Goal: Task Accomplishment & Management: Use online tool/utility

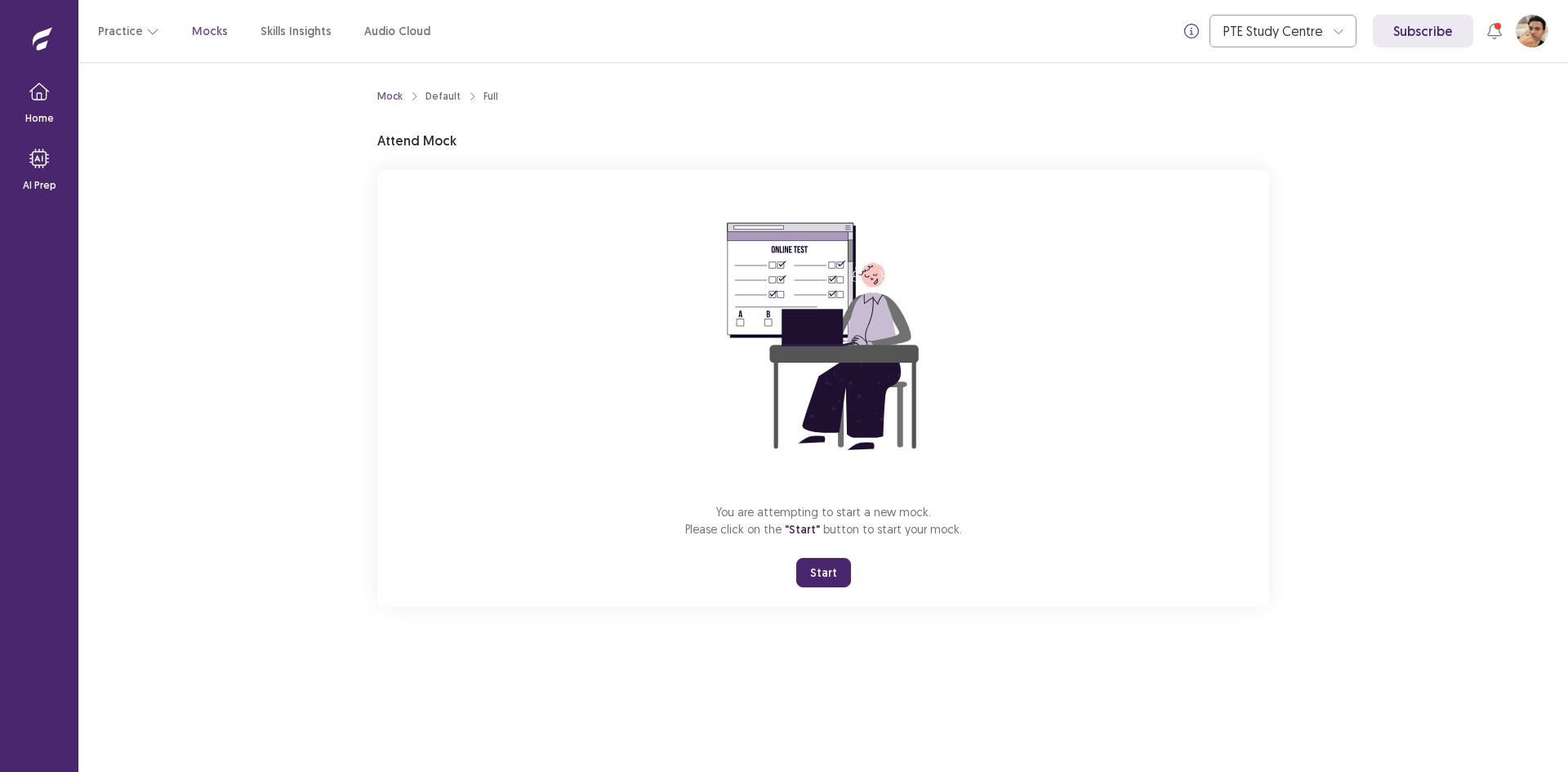
drag, startPoint x: 1246, startPoint y: 538, endPoint x: 1242, endPoint y: 547, distance: 9.8
click at [1243, 545] on div "You are attempting to start a new mock. Please click on the "Start" button to s…" at bounding box center [823, 388] width 892 height 437
click at [815, 552] on div "You are attempting to start a new mock. Please click on the "Start" button to s…" at bounding box center [823, 388] width 892 height 437
click at [813, 556] on div "You are attempting to start a new mock. Please click on the "Start" button to s…" at bounding box center [823, 388] width 892 height 437
click at [813, 560] on button "Start" at bounding box center [823, 572] width 54 height 29
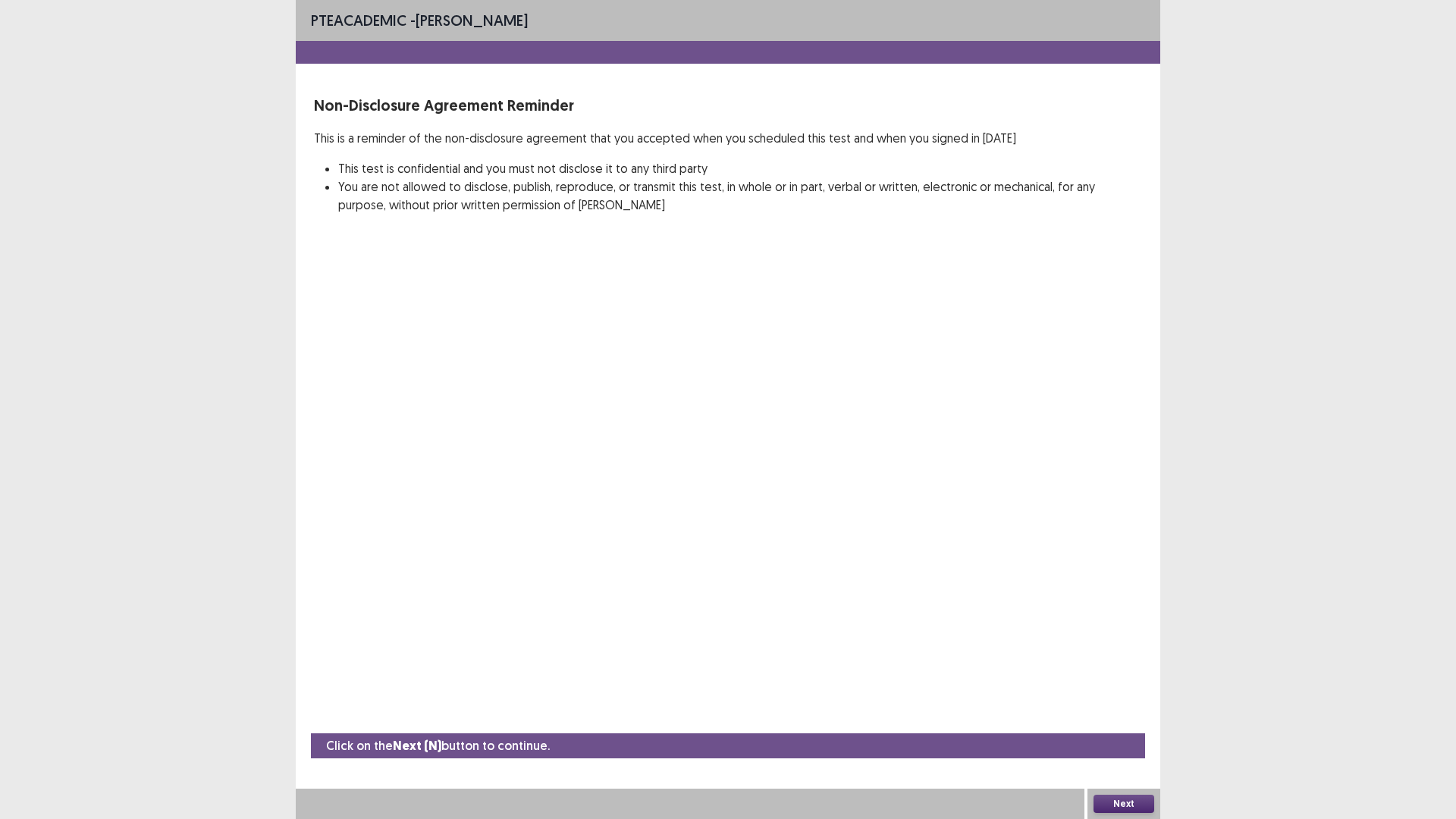
click at [1116, 715] on div "Next" at bounding box center [1124, 804] width 72 height 30
click at [1118, 715] on button "Next" at bounding box center [1124, 804] width 61 height 19
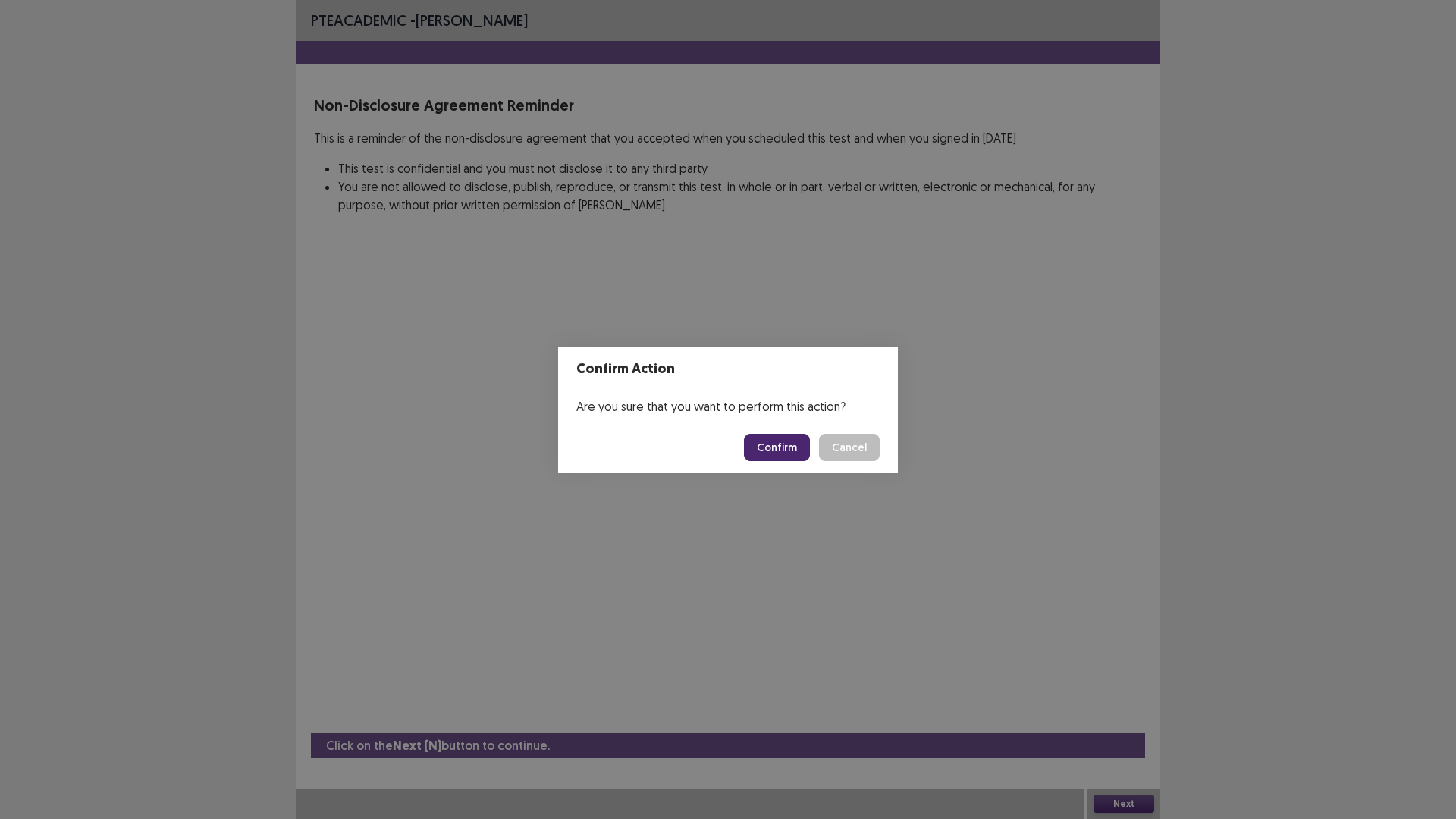
click at [782, 449] on button "Confirm" at bounding box center [777, 447] width 66 height 27
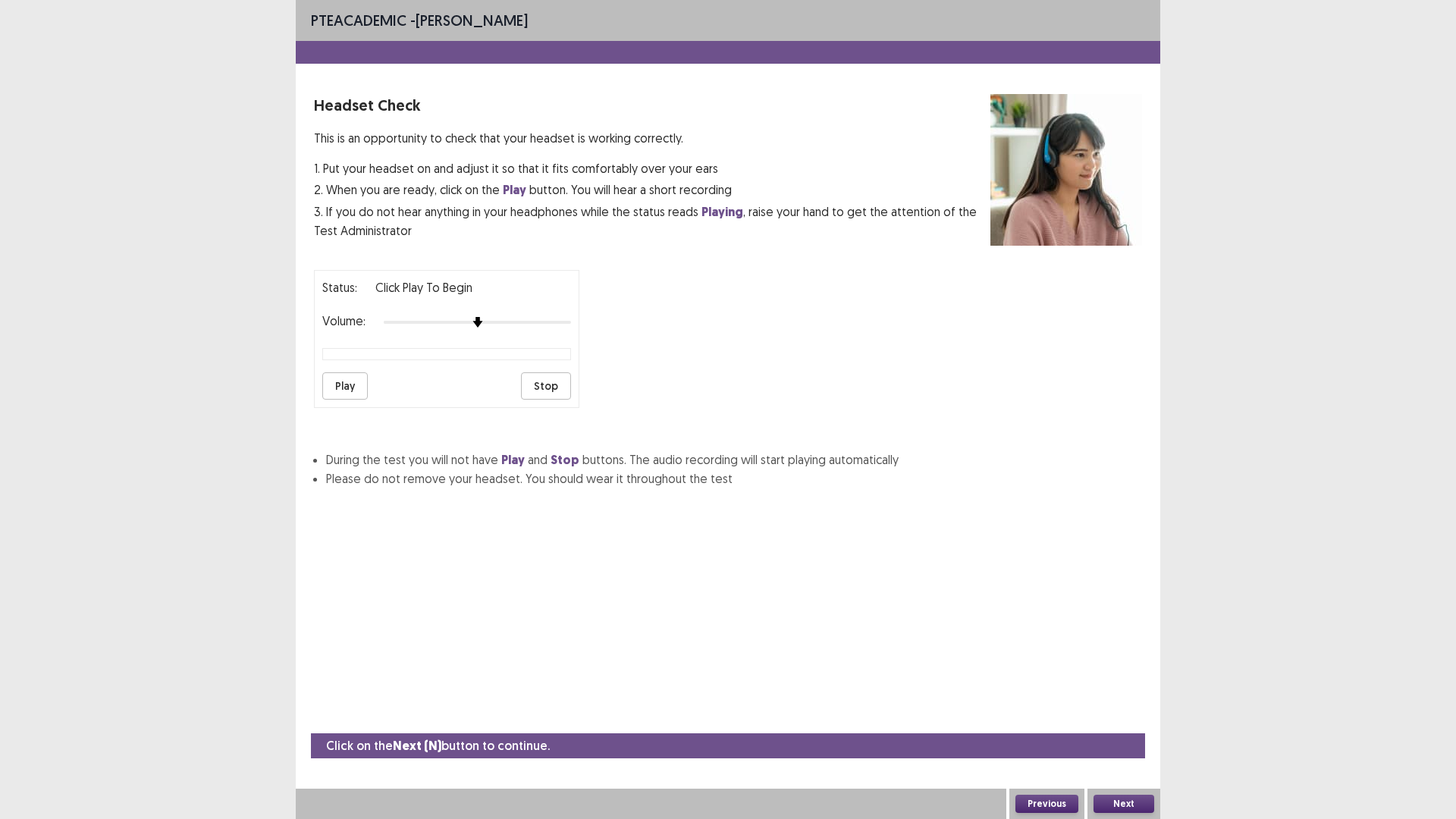
click at [336, 385] on button "Play" at bounding box center [345, 386] width 45 height 27
click at [351, 376] on button "Play" at bounding box center [345, 386] width 45 height 27
click at [379, 391] on div "Play Stop" at bounding box center [446, 386] width 248 height 27
click at [342, 386] on button "Play" at bounding box center [345, 386] width 45 height 27
click at [1139, 715] on button "Next" at bounding box center [1124, 804] width 61 height 19
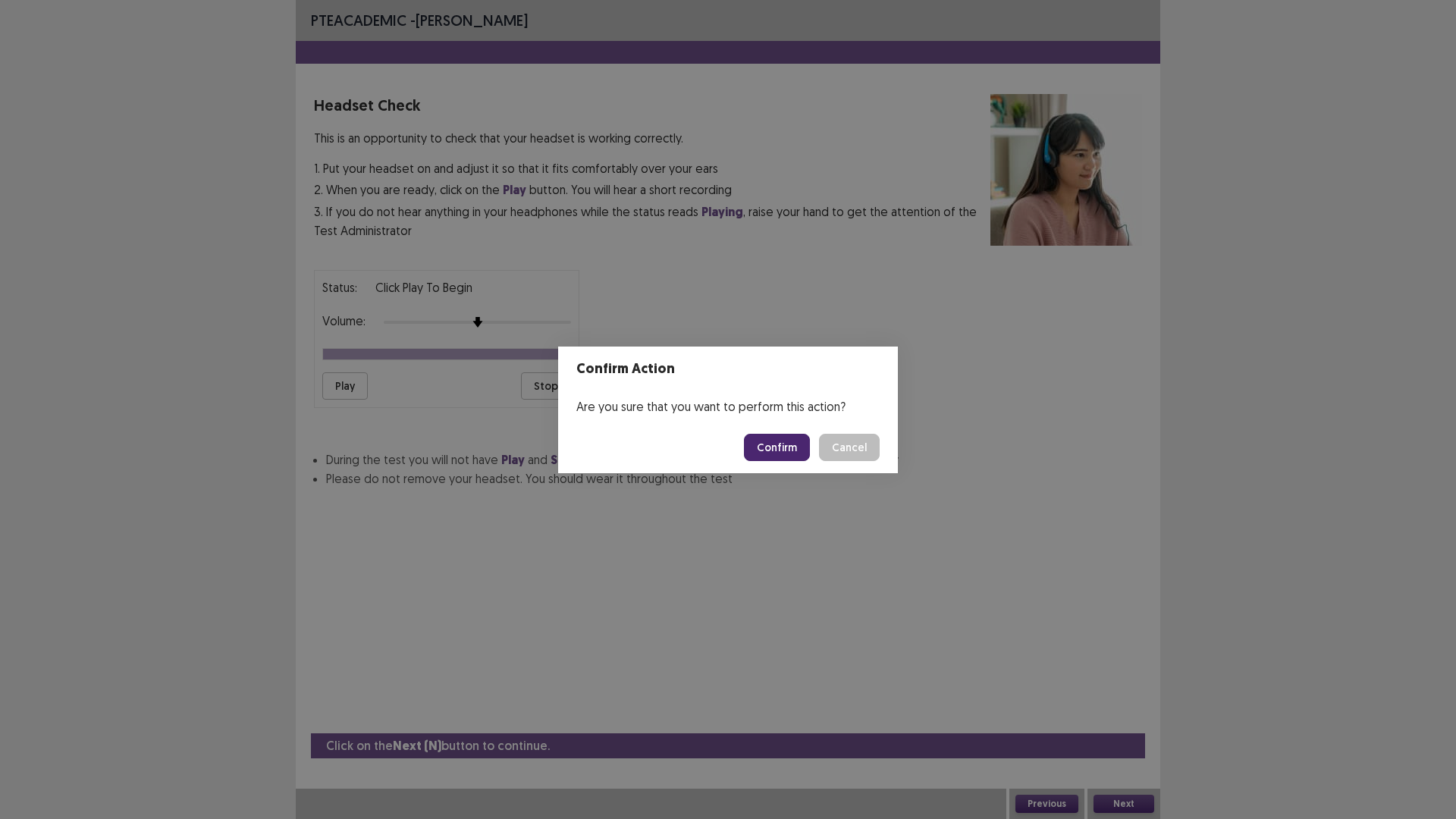
click at [787, 444] on button "Confirm" at bounding box center [777, 447] width 66 height 27
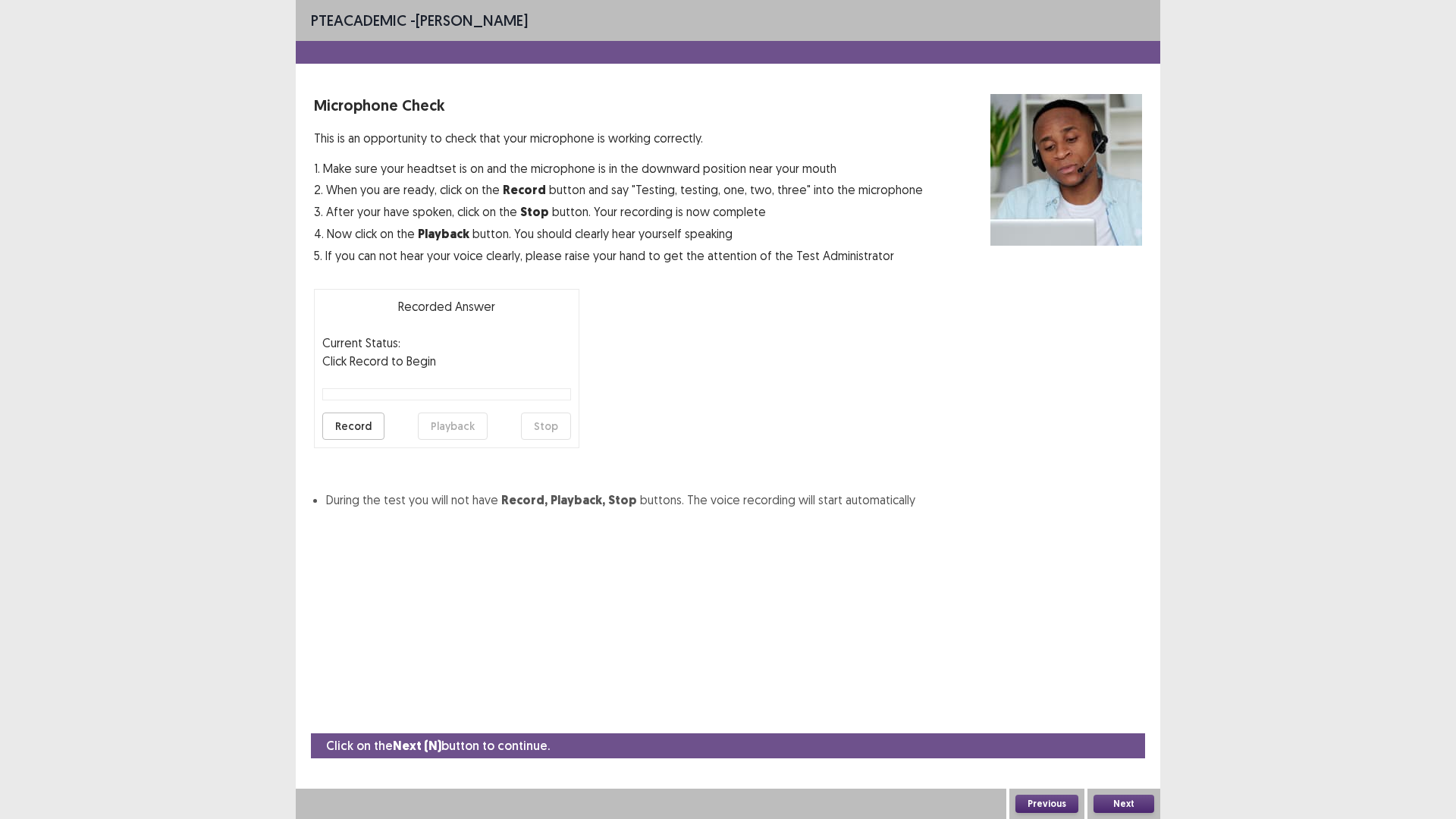
click at [335, 418] on button "Record" at bounding box center [354, 426] width 62 height 27
click at [461, 418] on button "Playback" at bounding box center [452, 426] width 70 height 27
click at [1122, 715] on button "Next" at bounding box center [1124, 804] width 61 height 19
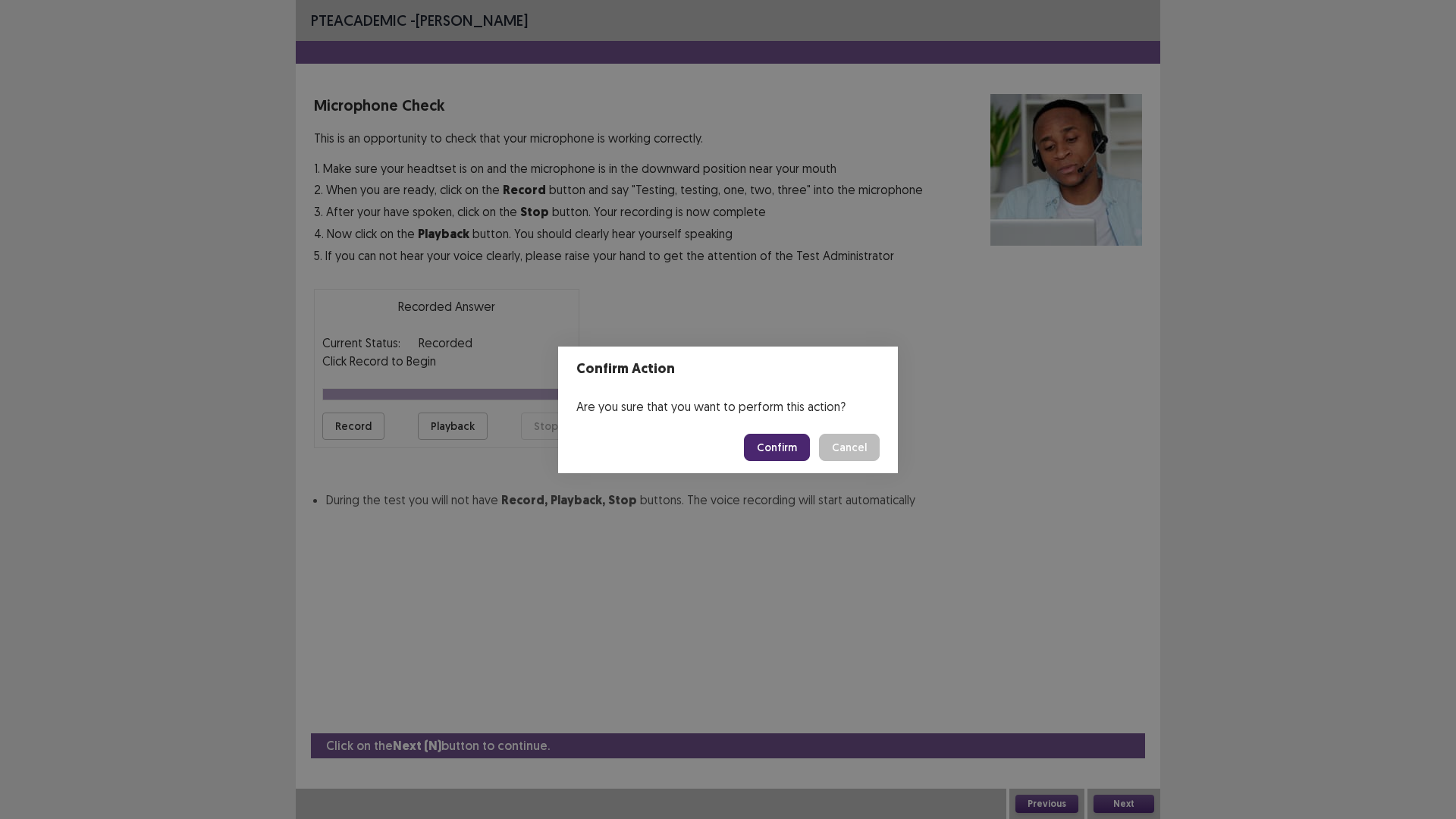
click at [780, 437] on button "Confirm" at bounding box center [777, 447] width 66 height 27
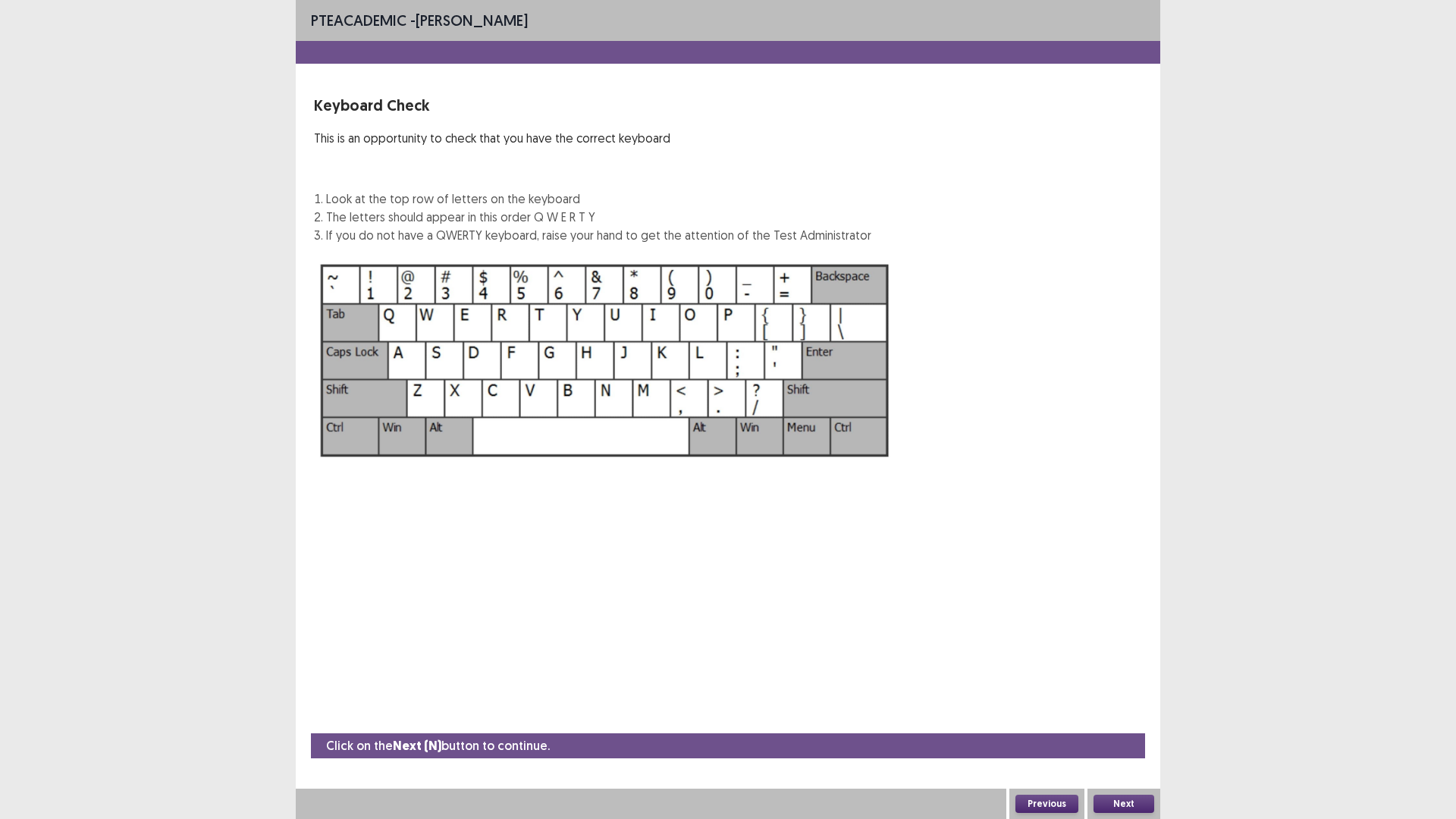
click at [1034, 715] on button "Previous" at bounding box center [1047, 804] width 63 height 19
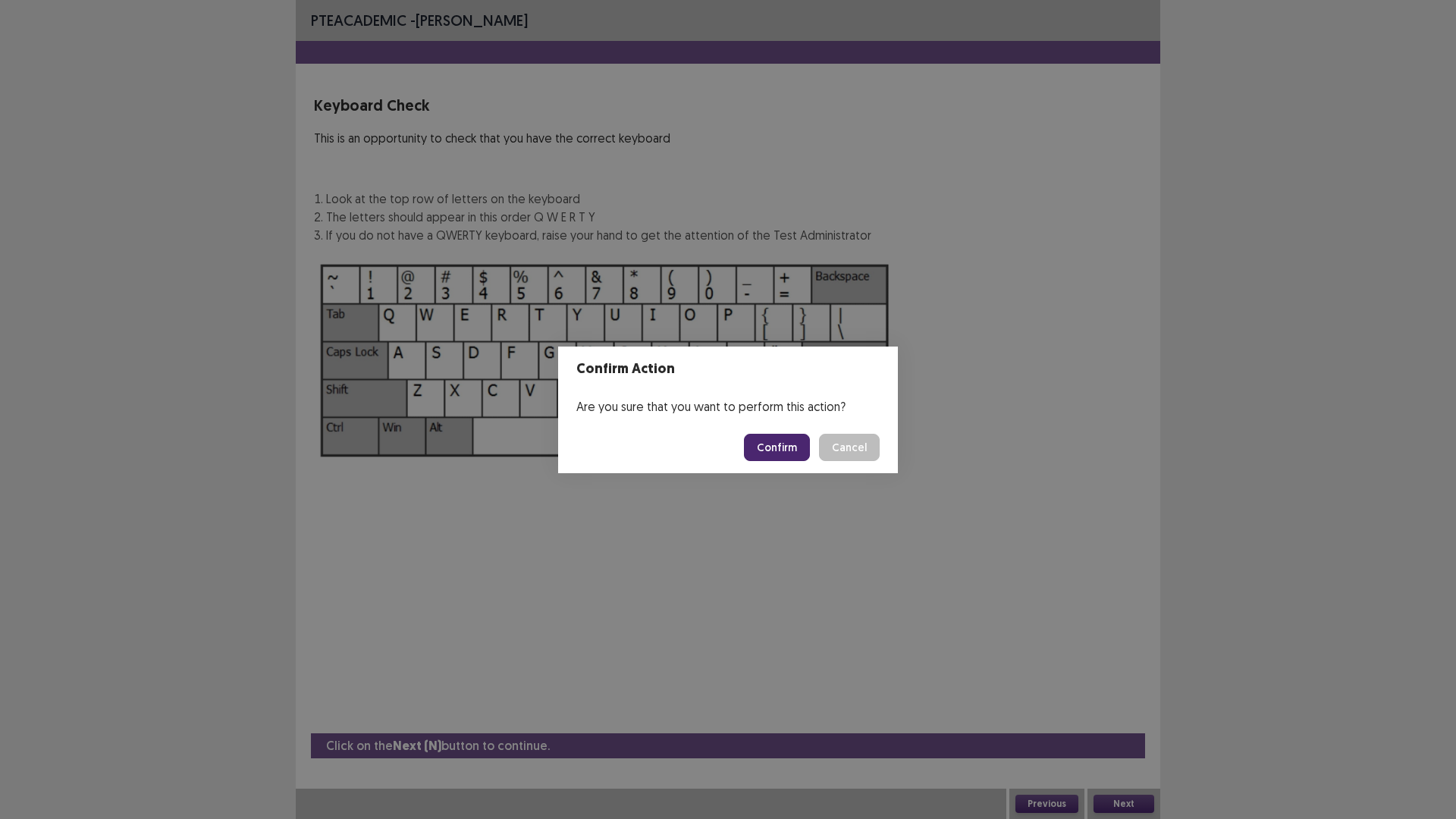
click at [763, 440] on button "Confirm" at bounding box center [777, 447] width 66 height 27
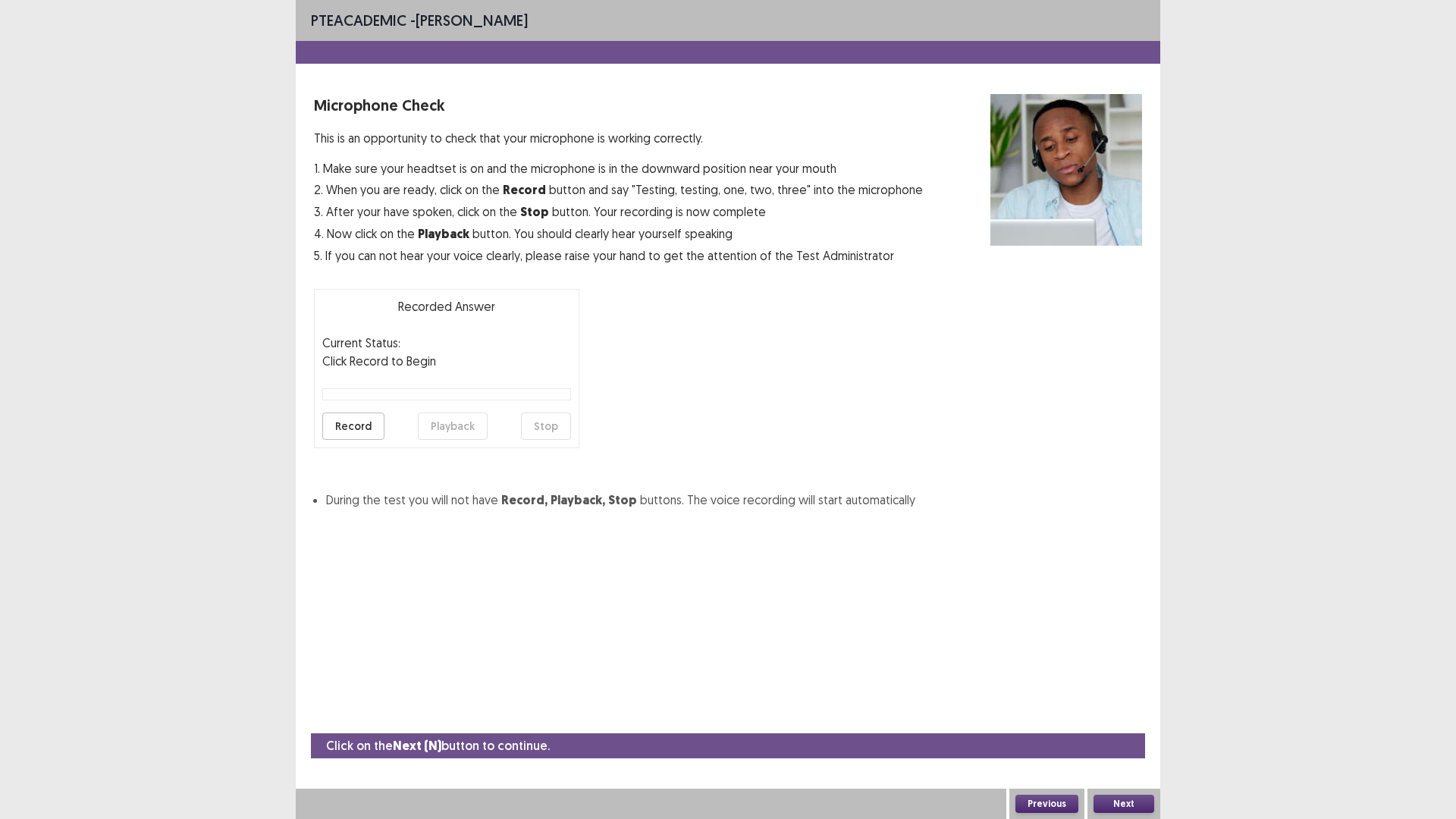
drag, startPoint x: 1448, startPoint y: 0, endPoint x: 1441, endPoint y: 12, distance: 13.9
click at [1441, 9] on div "PTE academic - [PERSON_NAME] Microphone Check This is an opportunity to check t…" at bounding box center [728, 409] width 1456 height 819
drag, startPoint x: 1050, startPoint y: 808, endPoint x: 1050, endPoint y: 800, distance: 8.0
click at [1050, 715] on button "Previous" at bounding box center [1047, 804] width 63 height 19
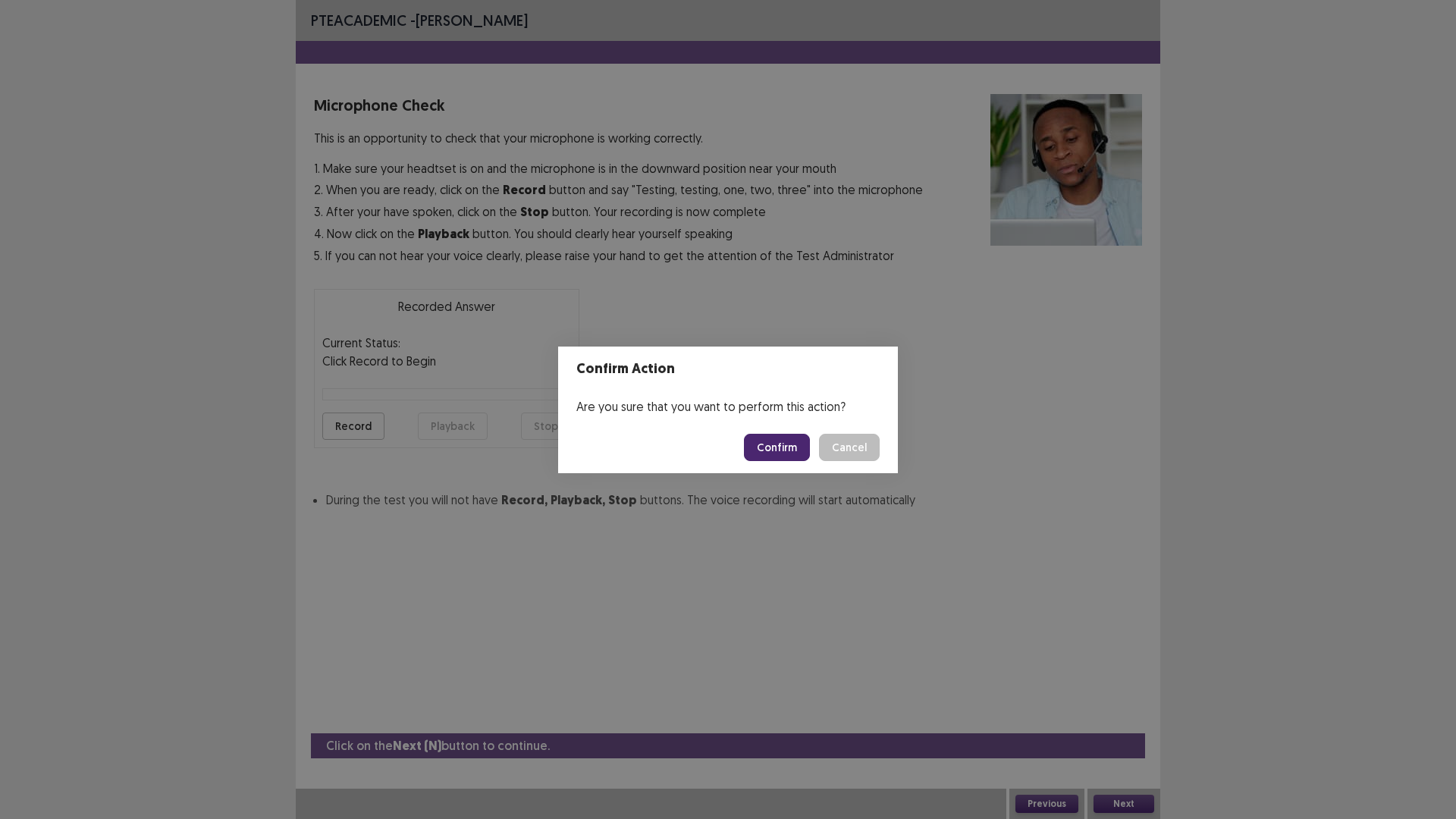
click at [790, 439] on button "Confirm" at bounding box center [777, 447] width 66 height 27
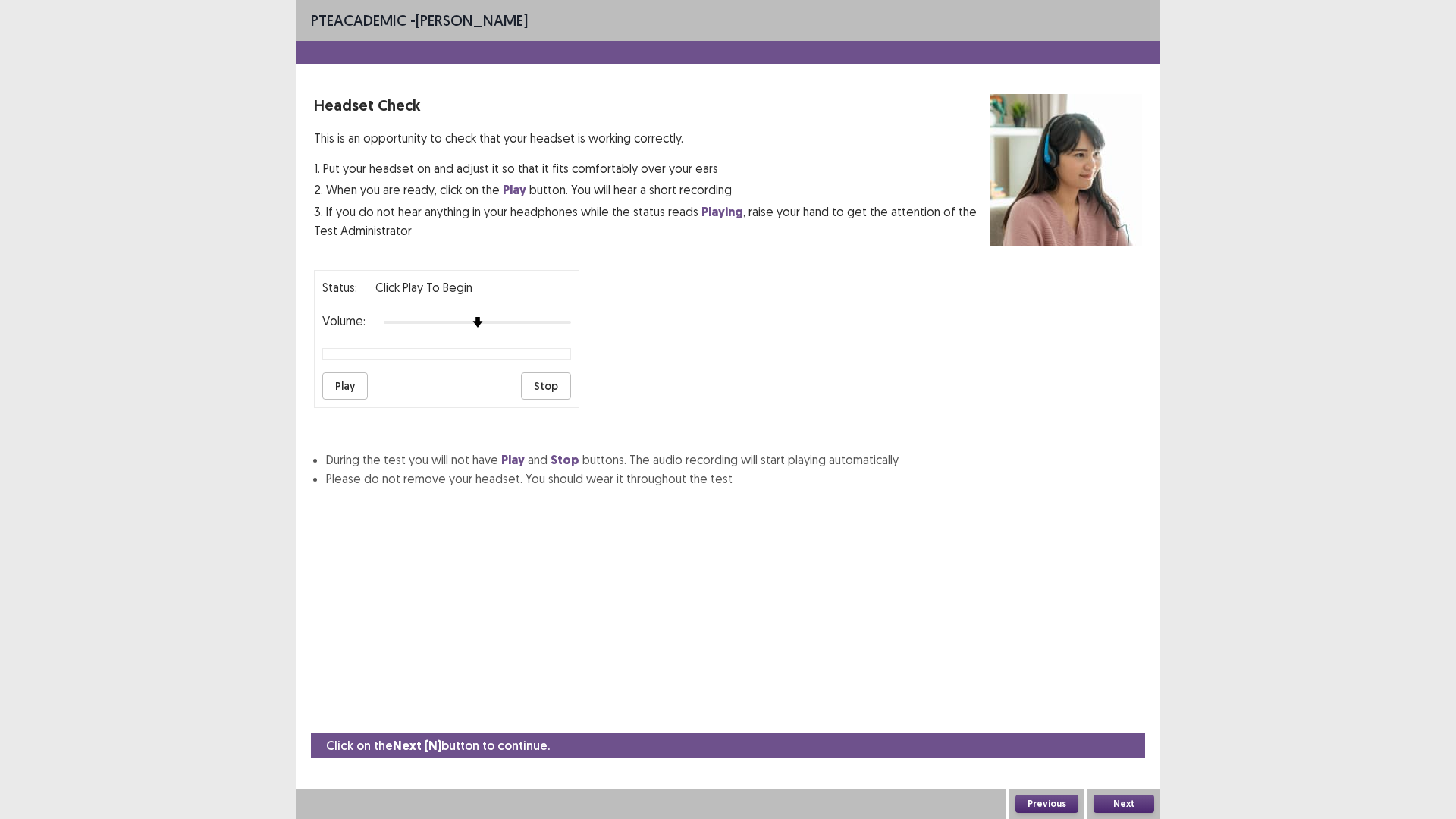
click at [1112, 715] on div "Next" at bounding box center [1124, 804] width 72 height 30
click at [1112, 715] on button "Next" at bounding box center [1124, 804] width 61 height 19
click at [1112, 715] on div "Confirm Action Are you sure that you want to perform this action? Confirm Cancel" at bounding box center [728, 409] width 1456 height 819
click at [1117, 715] on button "Next" at bounding box center [1124, 804] width 61 height 19
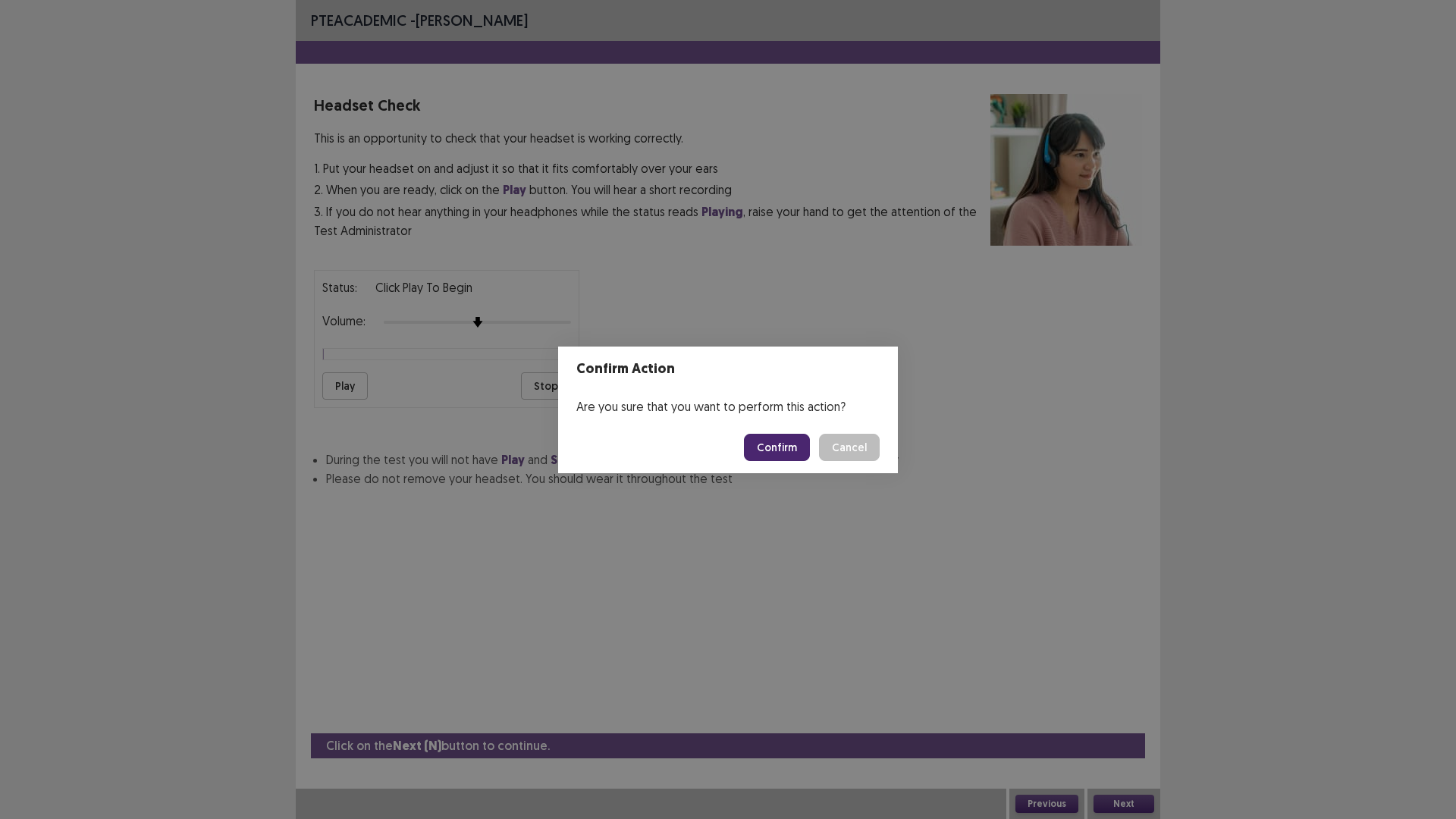
click at [776, 438] on button "Confirm" at bounding box center [777, 447] width 66 height 27
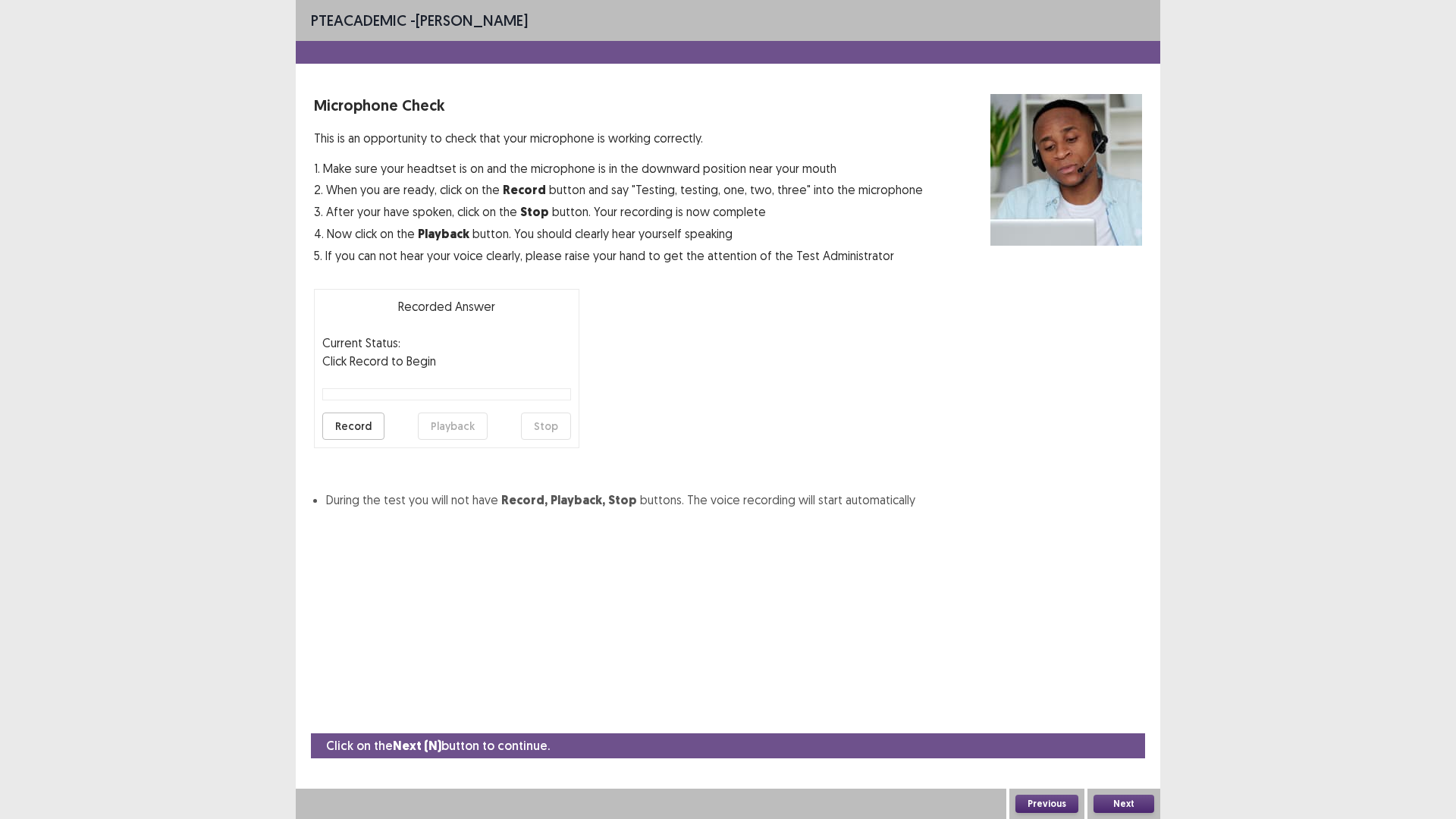
drag, startPoint x: 1117, startPoint y: 795, endPoint x: 1096, endPoint y: 784, distance: 23.7
click at [1112, 715] on div "Next" at bounding box center [1124, 804] width 72 height 30
click at [1111, 715] on button "Next" at bounding box center [1124, 804] width 61 height 19
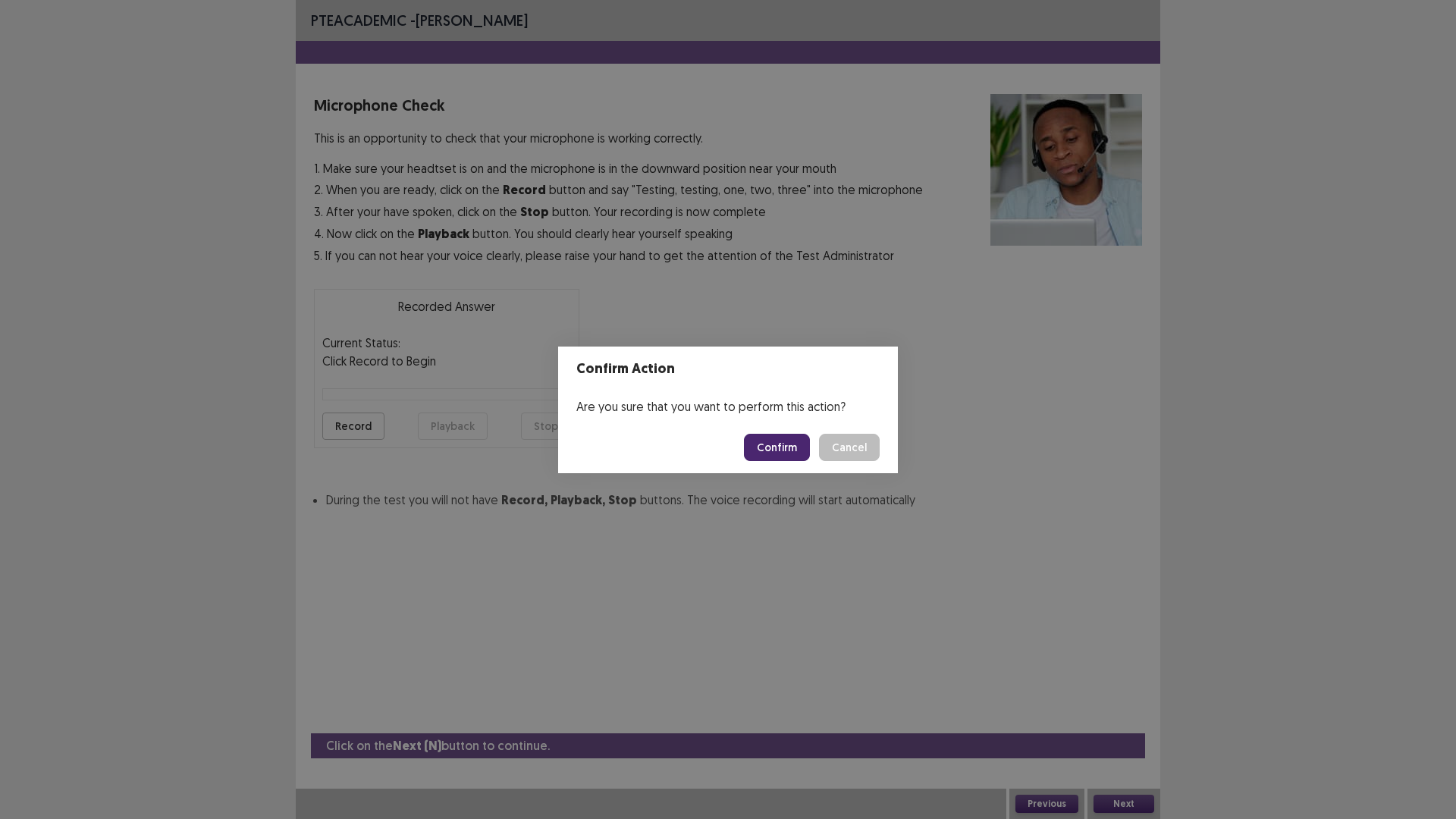
drag, startPoint x: 778, startPoint y: 451, endPoint x: 776, endPoint y: 434, distance: 17.1
click at [778, 443] on button "Confirm" at bounding box center [777, 447] width 66 height 27
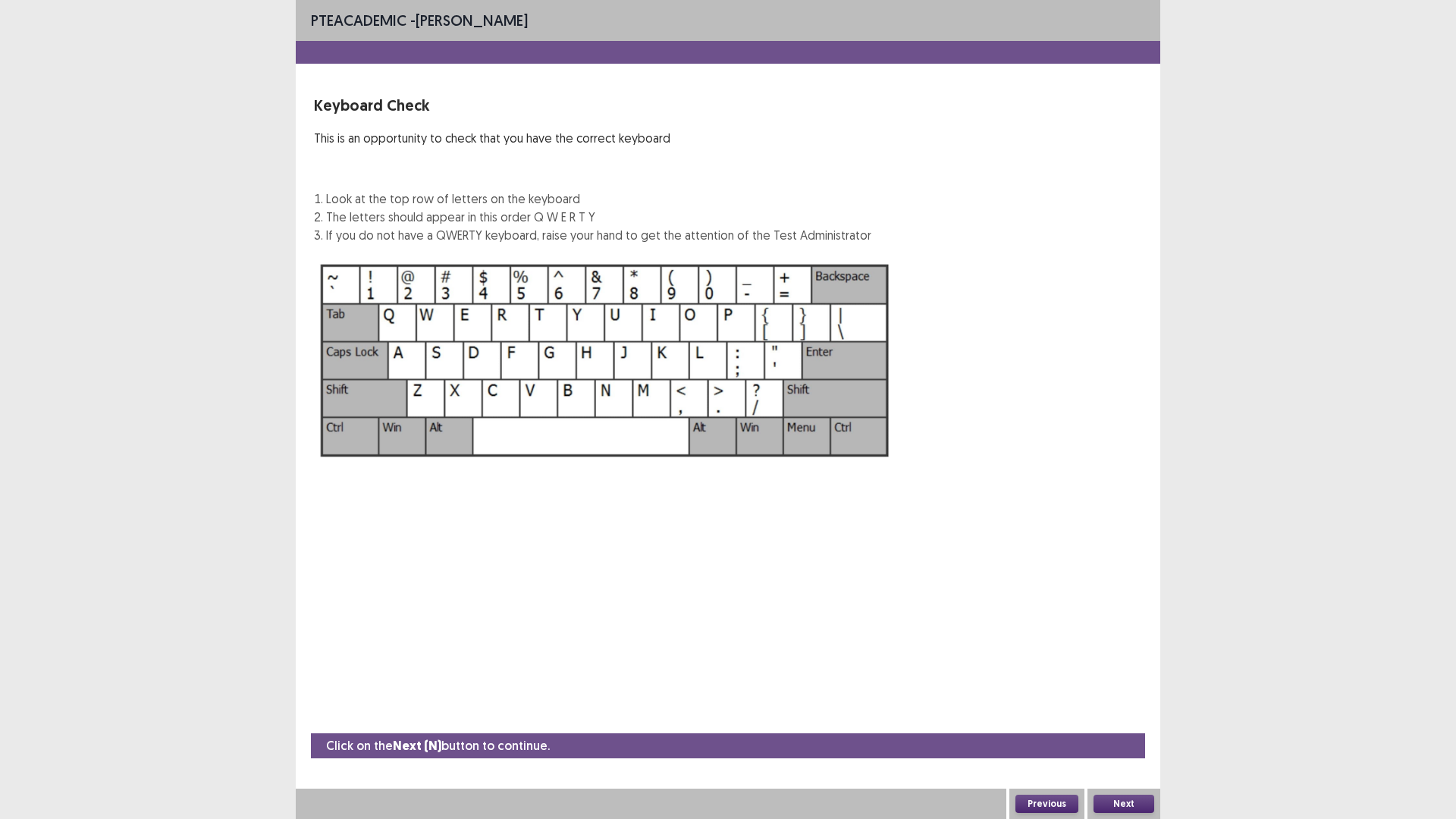
click at [1110, 715] on button "Next" at bounding box center [1124, 804] width 61 height 19
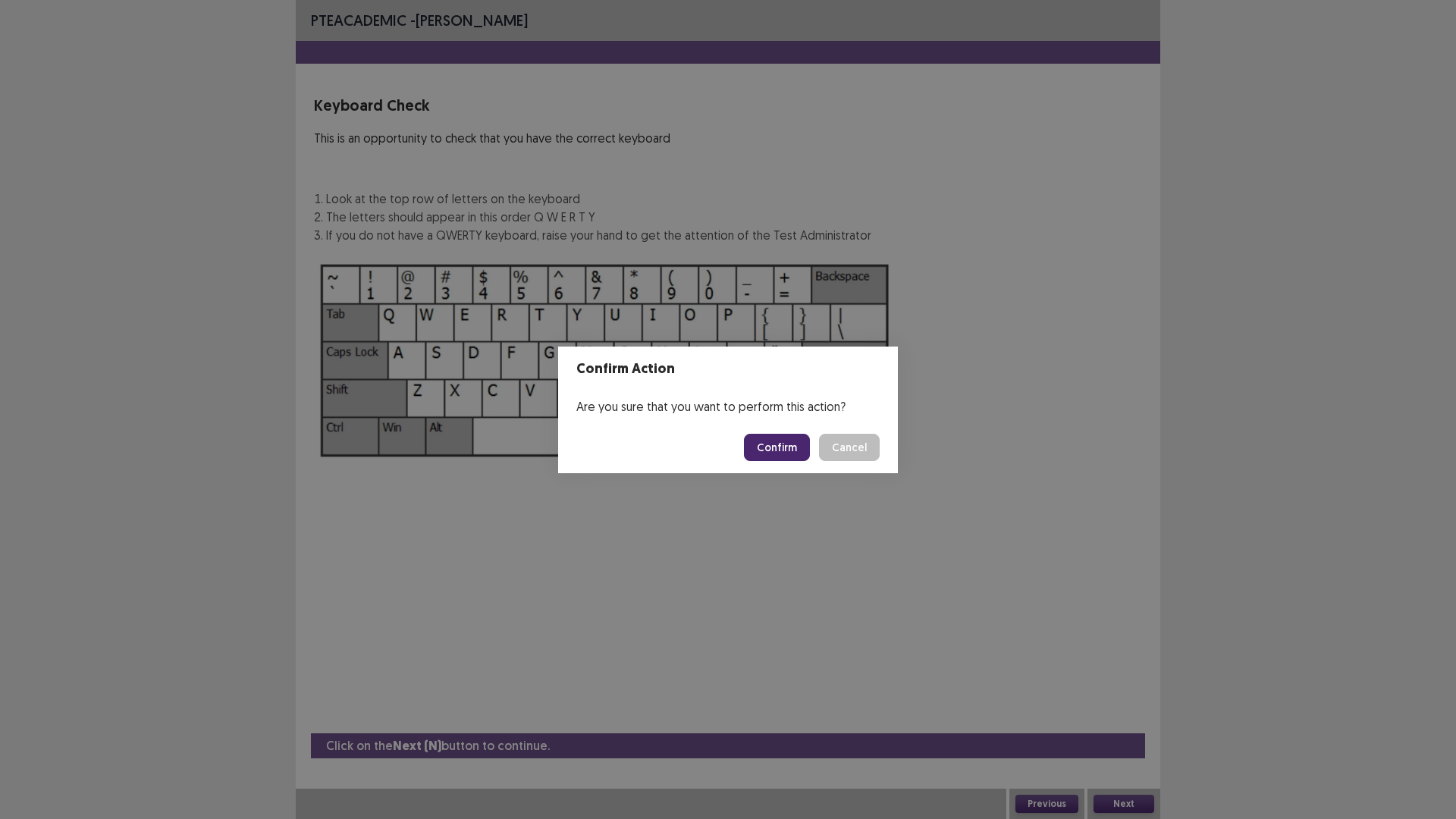
click at [756, 445] on button "Confirm" at bounding box center [777, 447] width 66 height 27
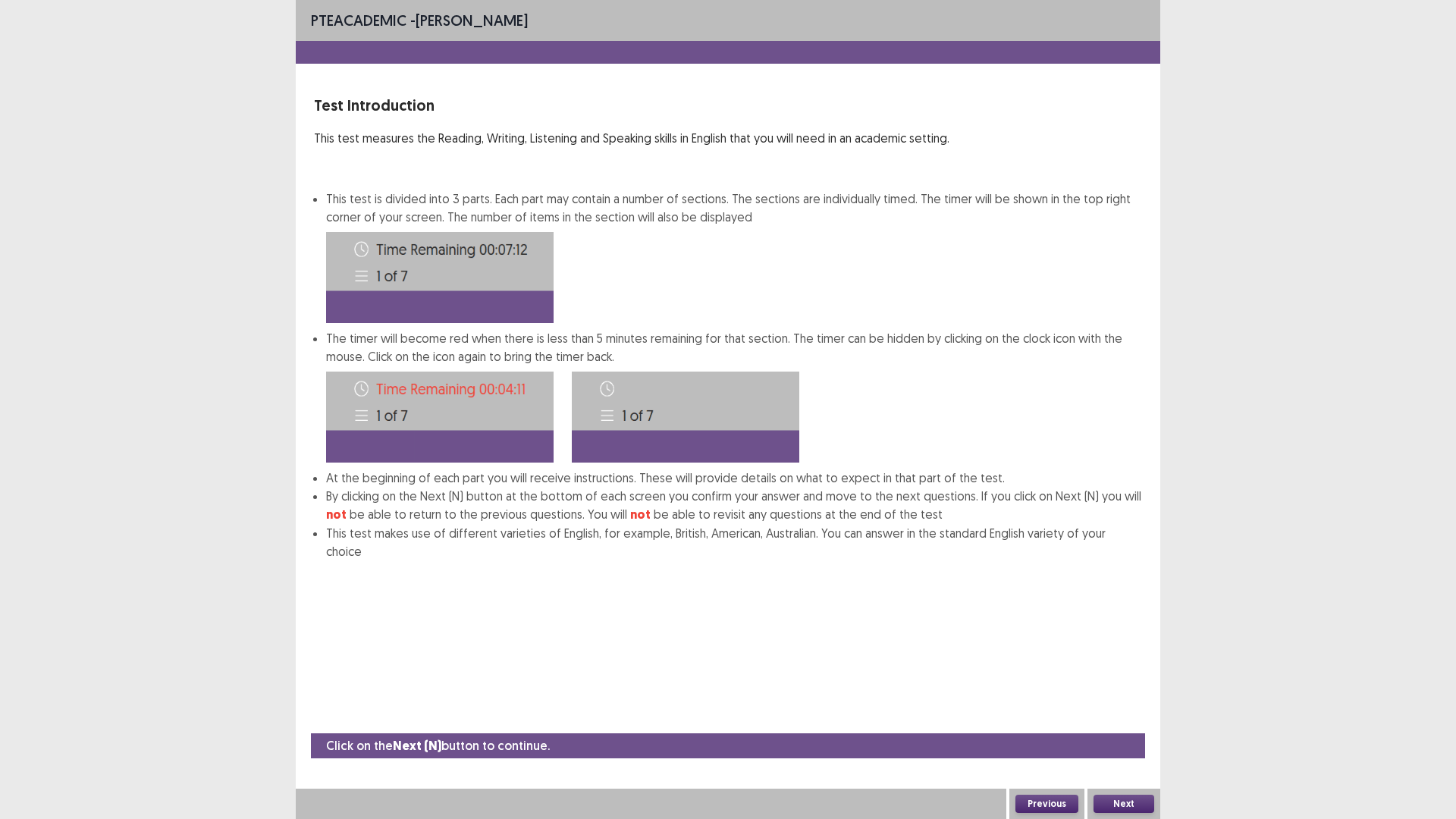
drag, startPoint x: 1024, startPoint y: 795, endPoint x: 1027, endPoint y: 805, distance: 10.4
click at [1027, 715] on button "Previous" at bounding box center [1047, 804] width 63 height 19
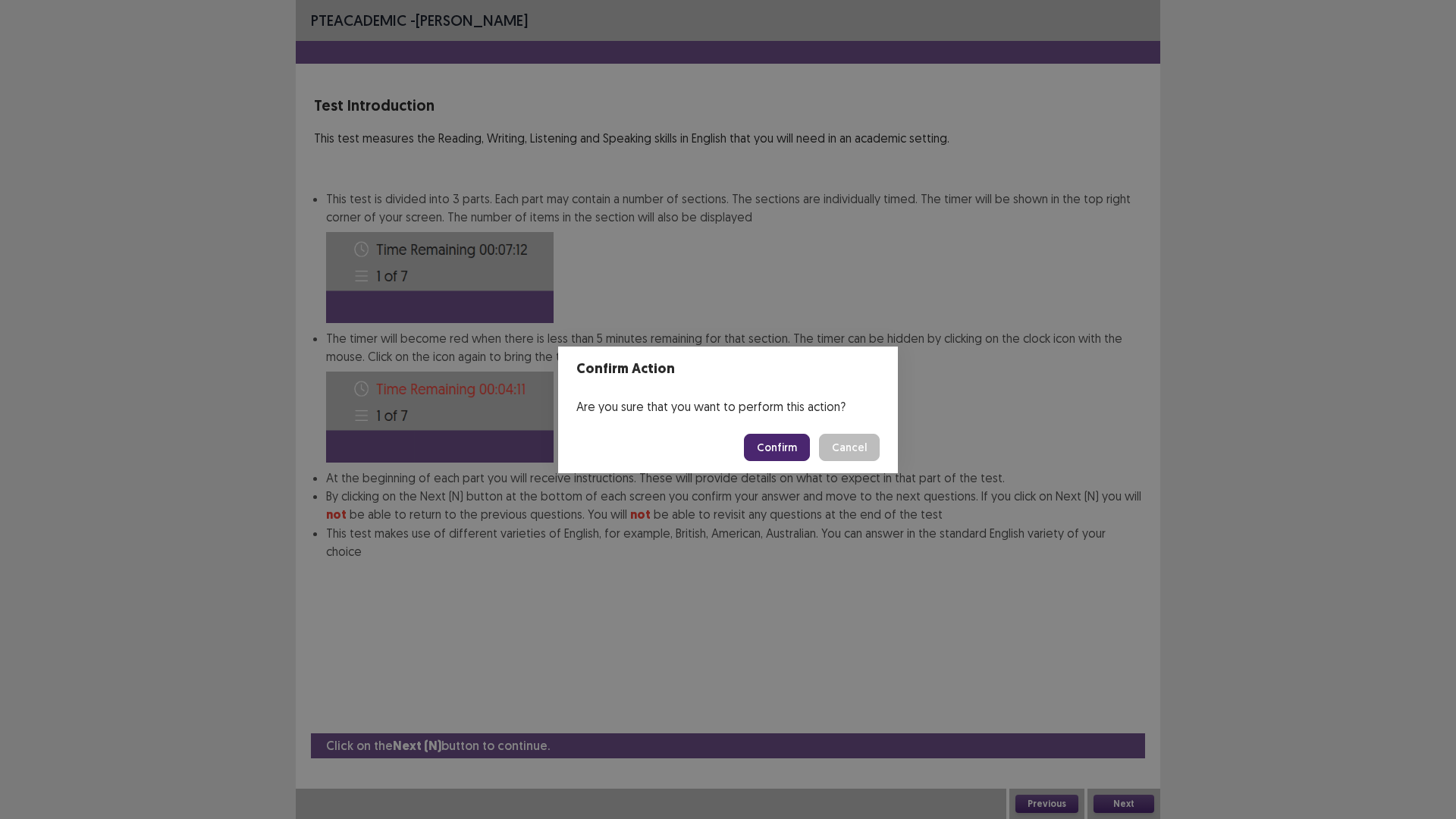
click at [779, 455] on button "Confirm" at bounding box center [777, 447] width 66 height 27
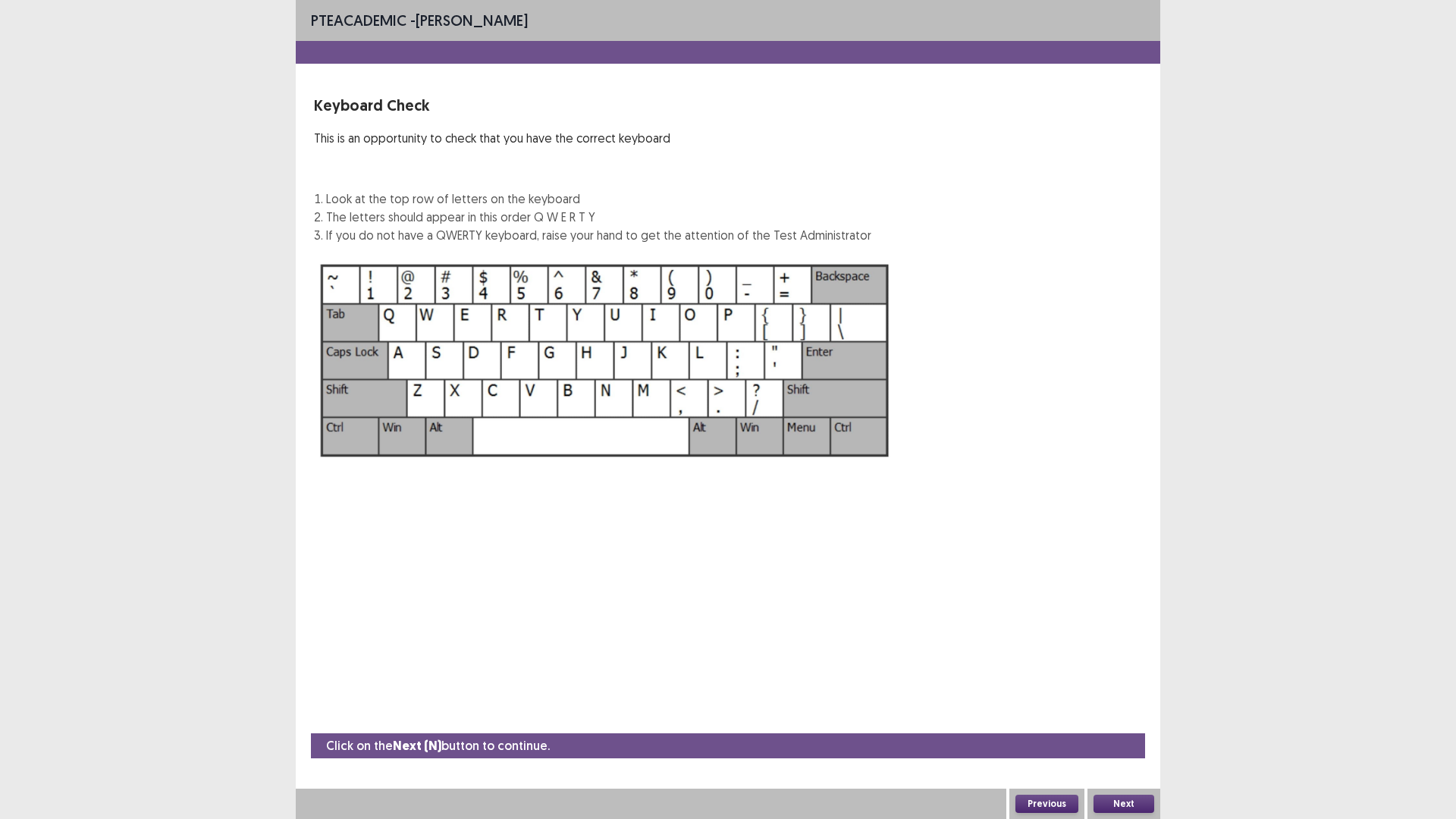
click at [1140, 715] on button "Next" at bounding box center [1124, 804] width 61 height 19
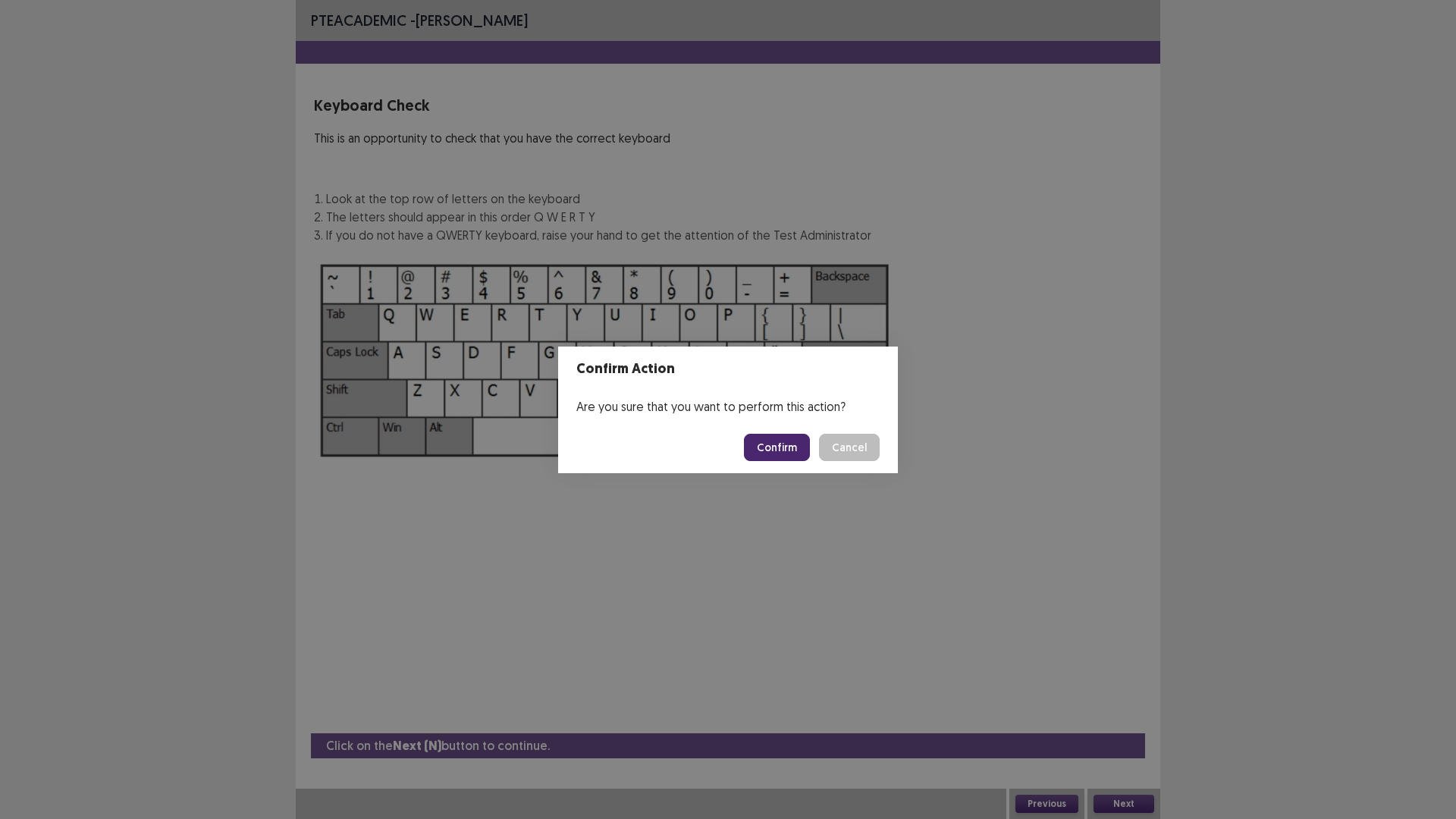
click at [791, 454] on button "Confirm" at bounding box center [777, 447] width 66 height 27
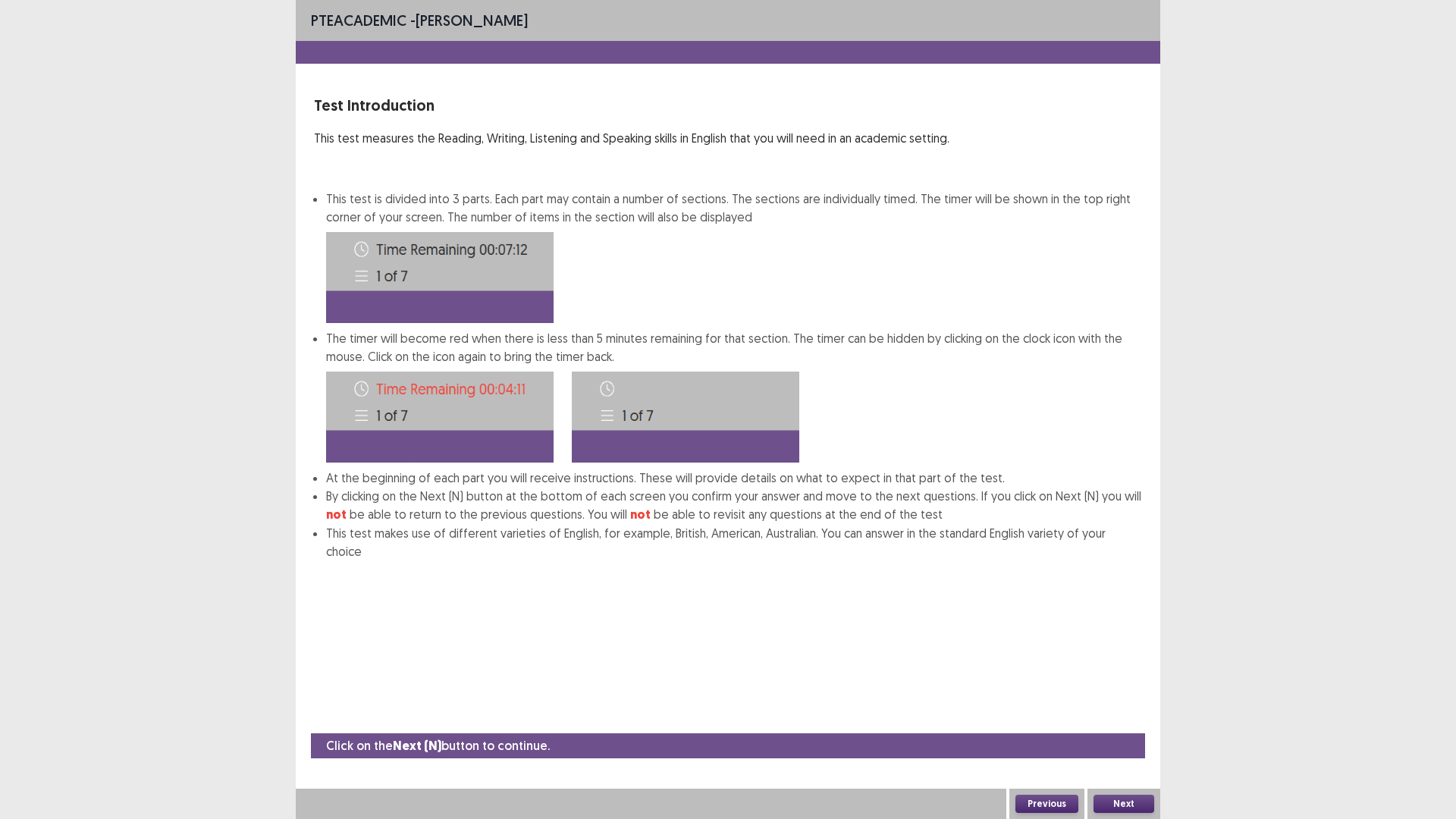
drag, startPoint x: 1103, startPoint y: 801, endPoint x: 1104, endPoint y: 787, distance: 14.0
drag, startPoint x: 1104, startPoint y: 787, endPoint x: 1202, endPoint y: 811, distance: 100.9
click at [1203, 715] on div "PTE academic - [PERSON_NAME] Test Introduction This test measures the Reading, …" at bounding box center [728, 409] width 1456 height 819
click at [1130, 715] on button "Next" at bounding box center [1124, 804] width 61 height 19
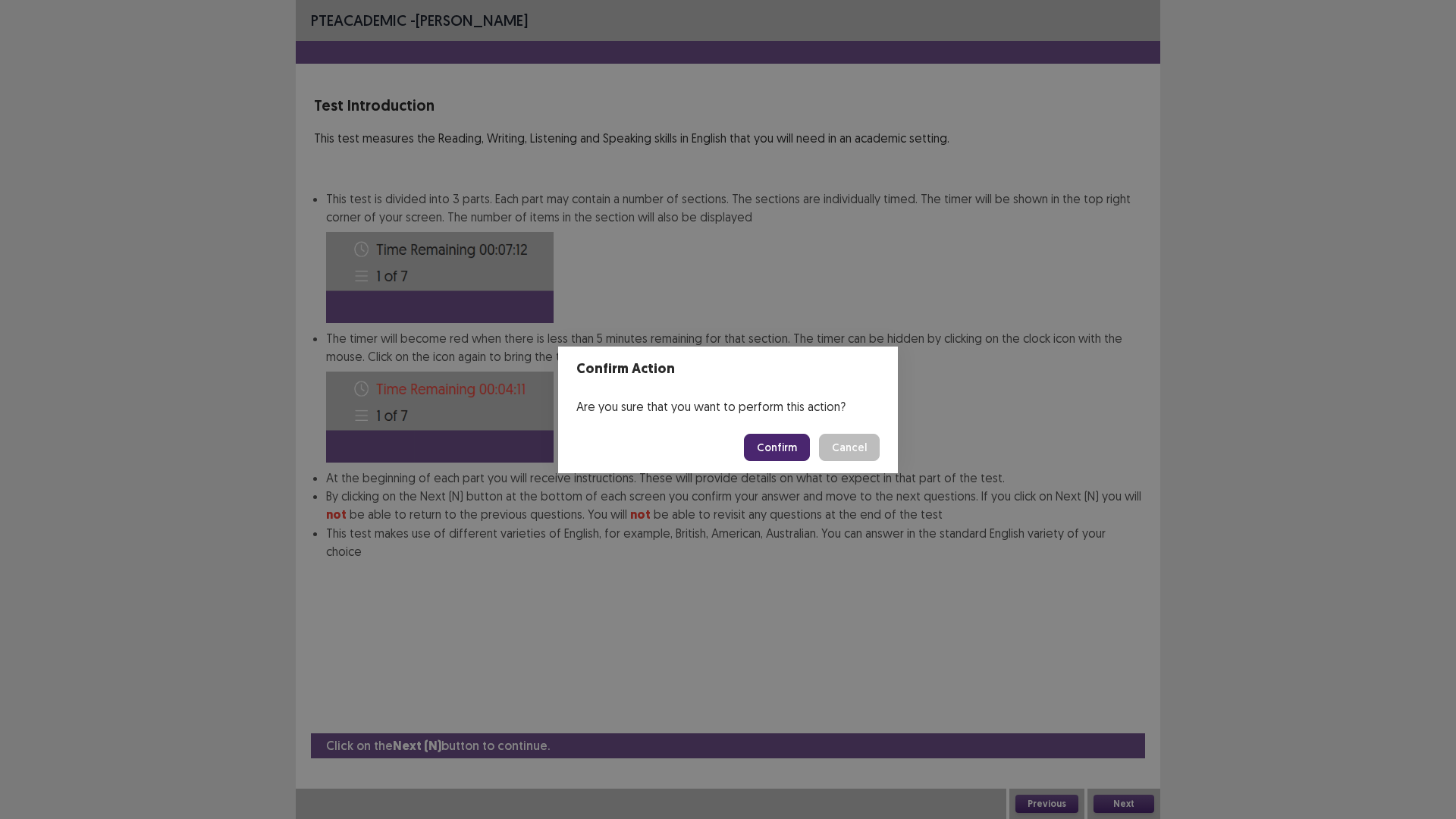
click at [761, 435] on button "Confirm" at bounding box center [777, 447] width 66 height 27
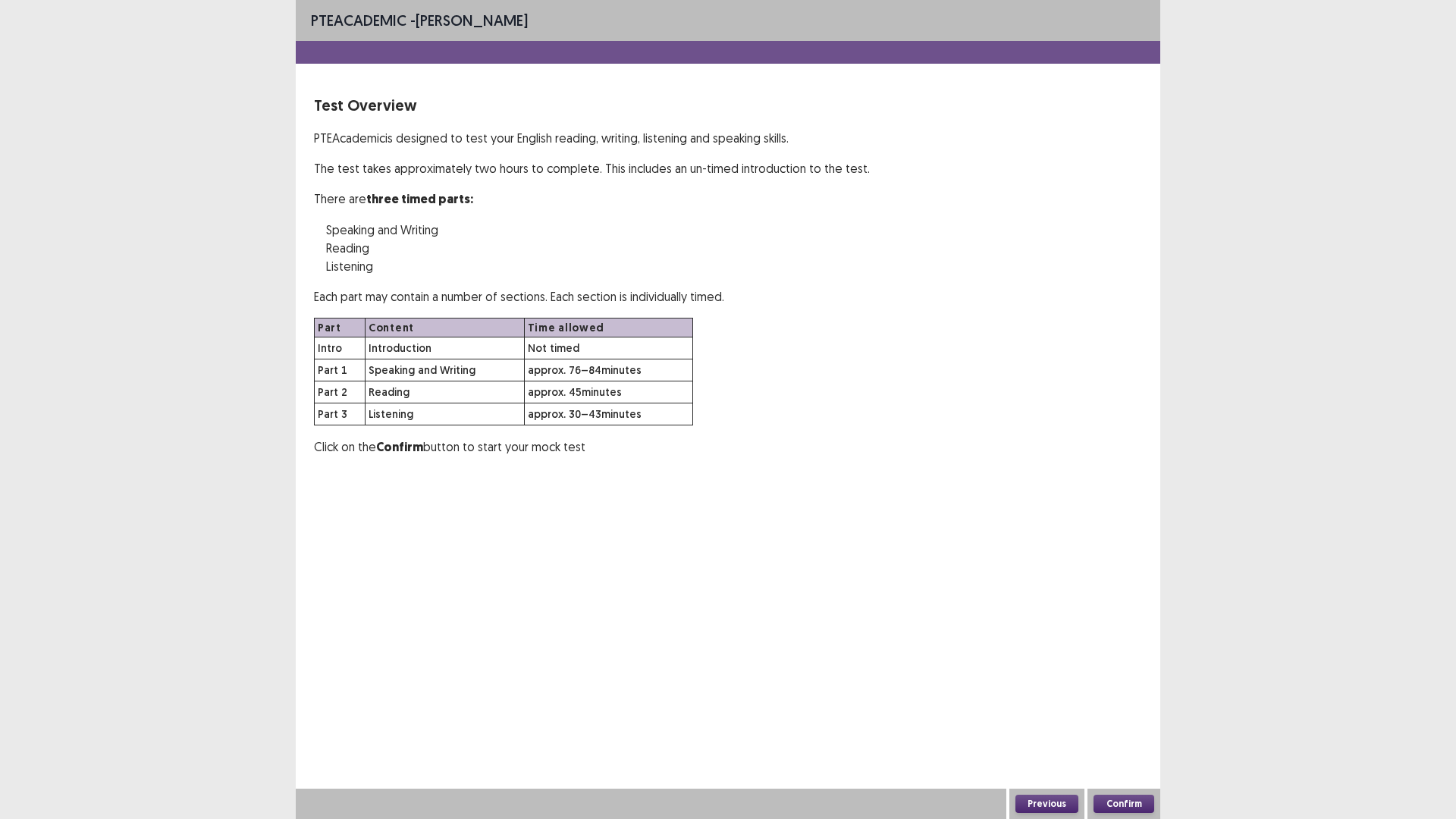
click at [1051, 715] on button "Previous" at bounding box center [1047, 804] width 63 height 19
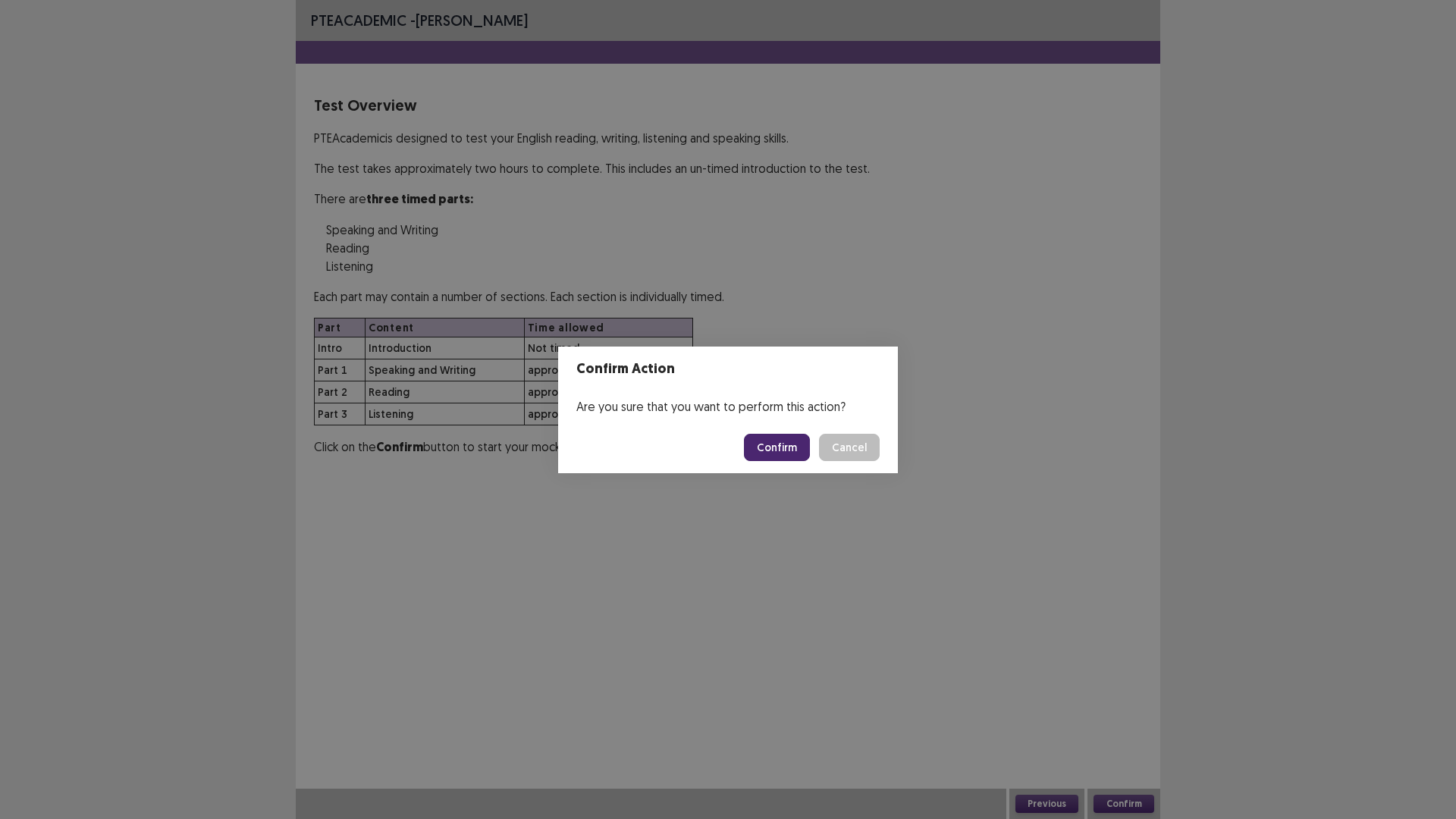
drag, startPoint x: 878, startPoint y: 455, endPoint x: 836, endPoint y: 433, distance: 47.4
click at [836, 433] on button "Cancel" at bounding box center [850, 447] width 61 height 27
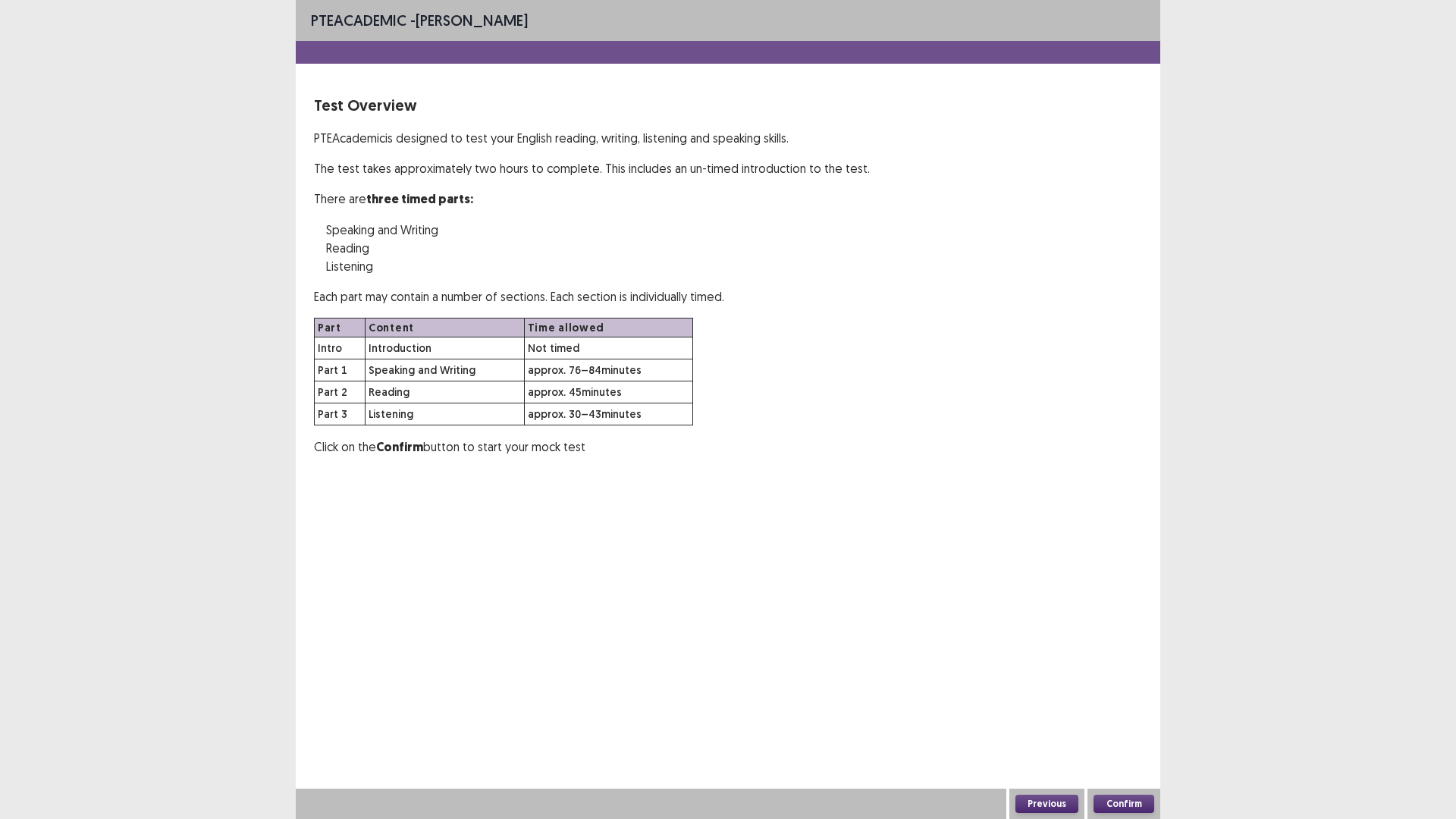
click at [1107, 715] on button "Confirm" at bounding box center [1124, 804] width 61 height 19
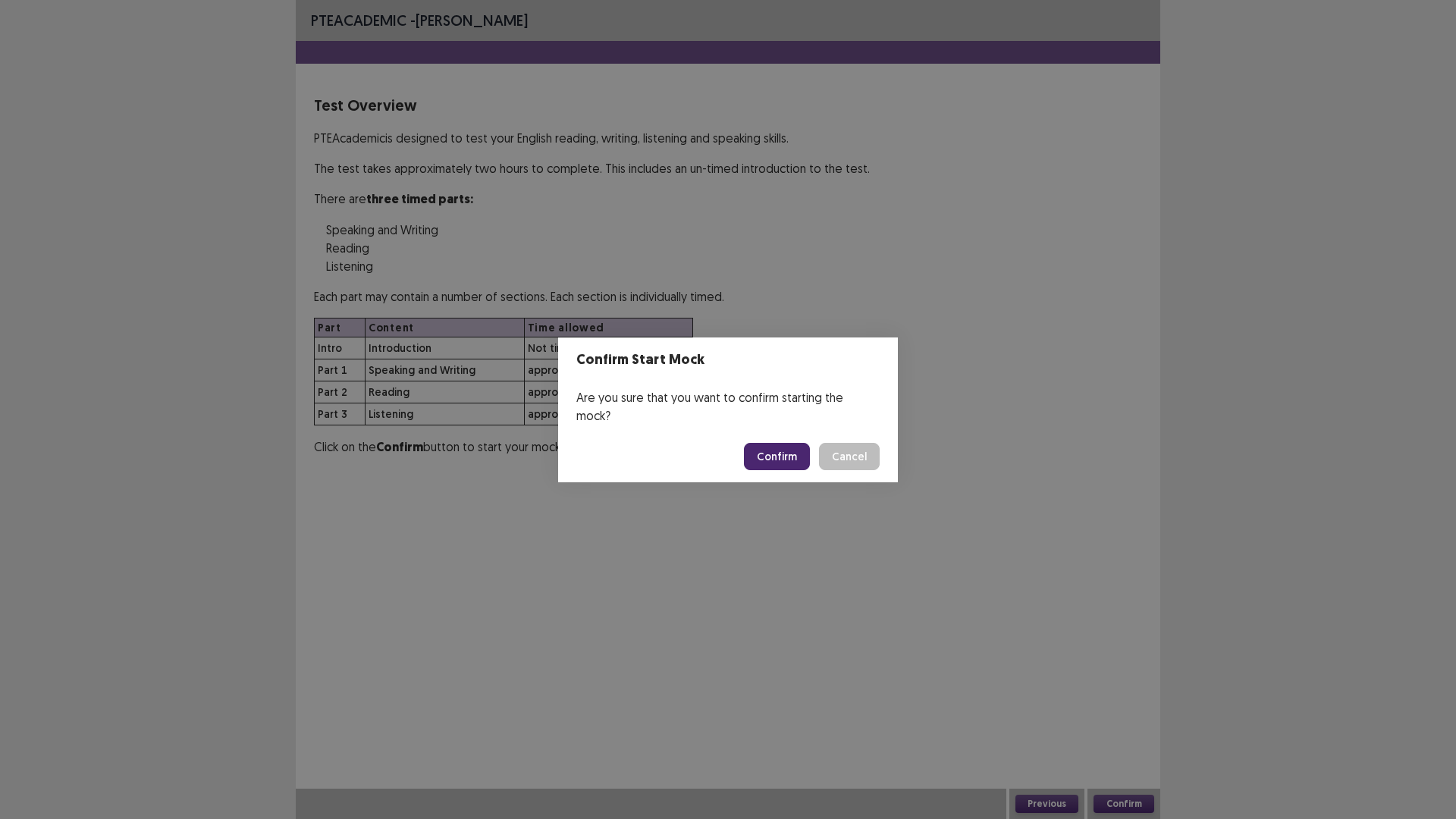
click at [851, 456] on button "Cancel" at bounding box center [850, 456] width 61 height 27
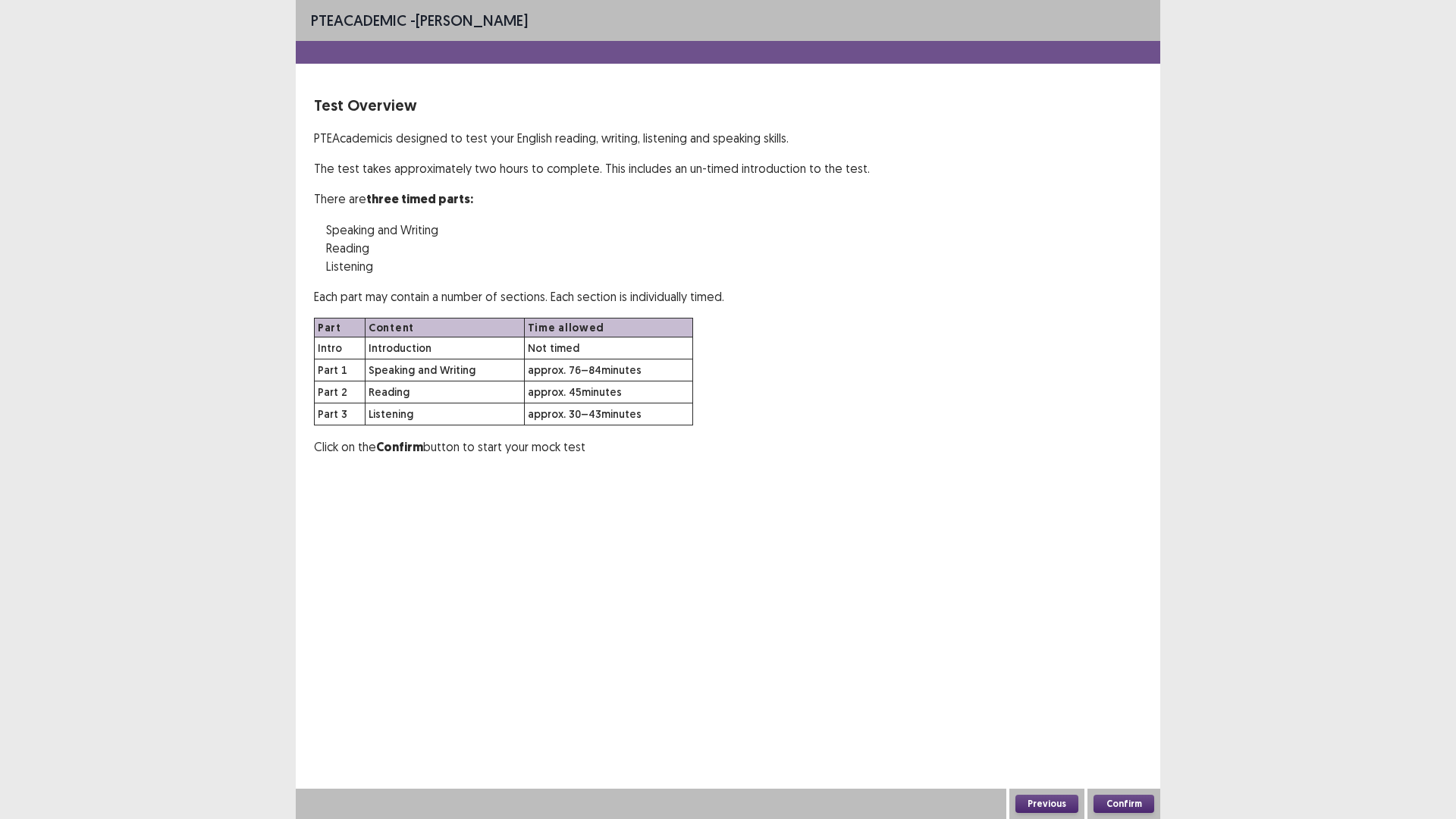
drag, startPoint x: 1037, startPoint y: 784, endPoint x: 1041, endPoint y: 804, distance: 20.4
click at [1041, 715] on div "PTE academic - [PERSON_NAME] Test Overview PTE Academic is designed to test you…" at bounding box center [728, 409] width 865 height 819
click at [1041, 715] on button "Previous" at bounding box center [1047, 804] width 63 height 19
click at [1040, 715] on div "Confirm Action Are you sure that you want to perform this action? Confirm Cancel" at bounding box center [728, 409] width 1456 height 819
click at [1140, 715] on button "Confirm" at bounding box center [1124, 804] width 61 height 19
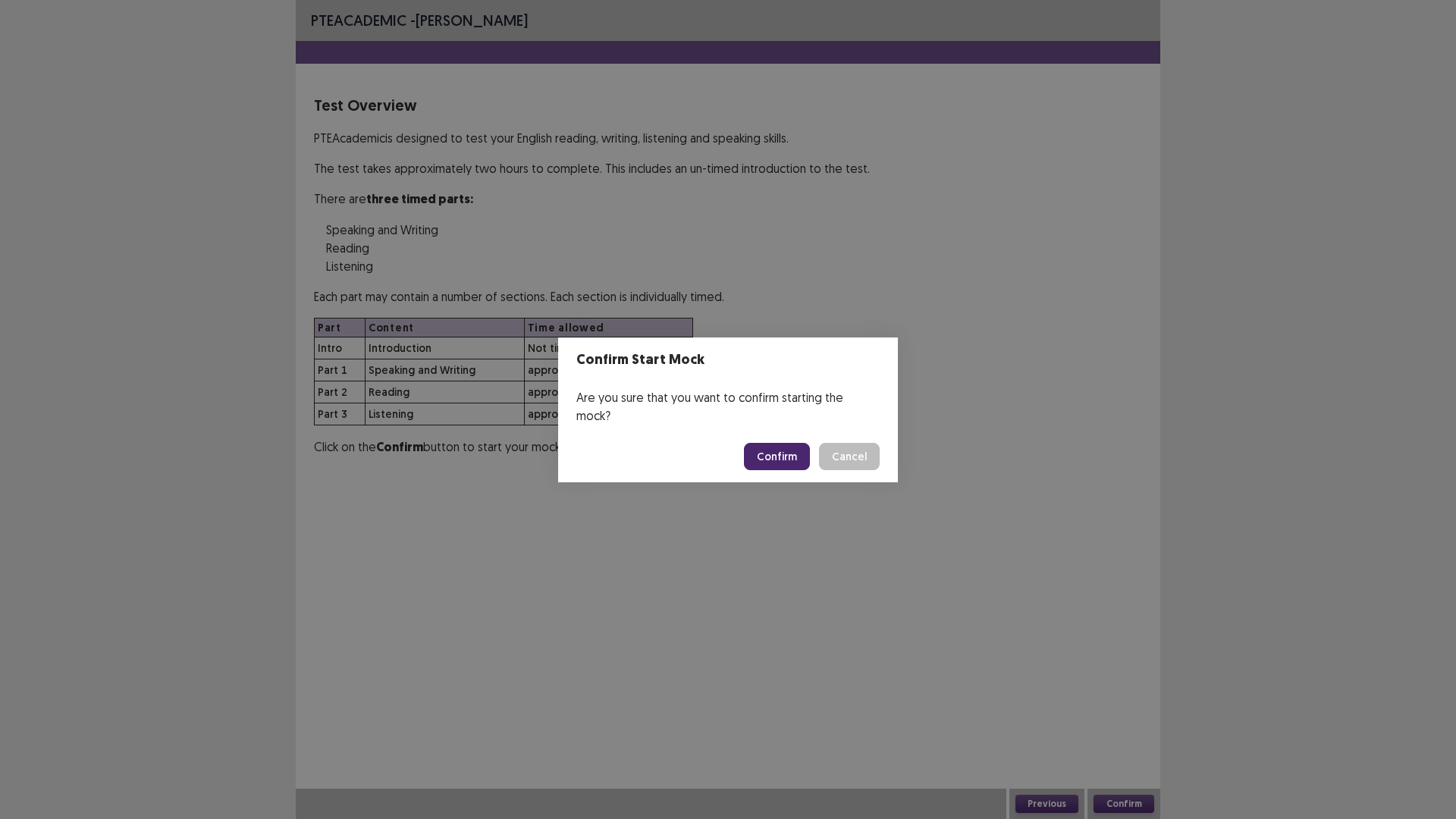
click at [771, 443] on button "Confirm" at bounding box center [777, 456] width 66 height 27
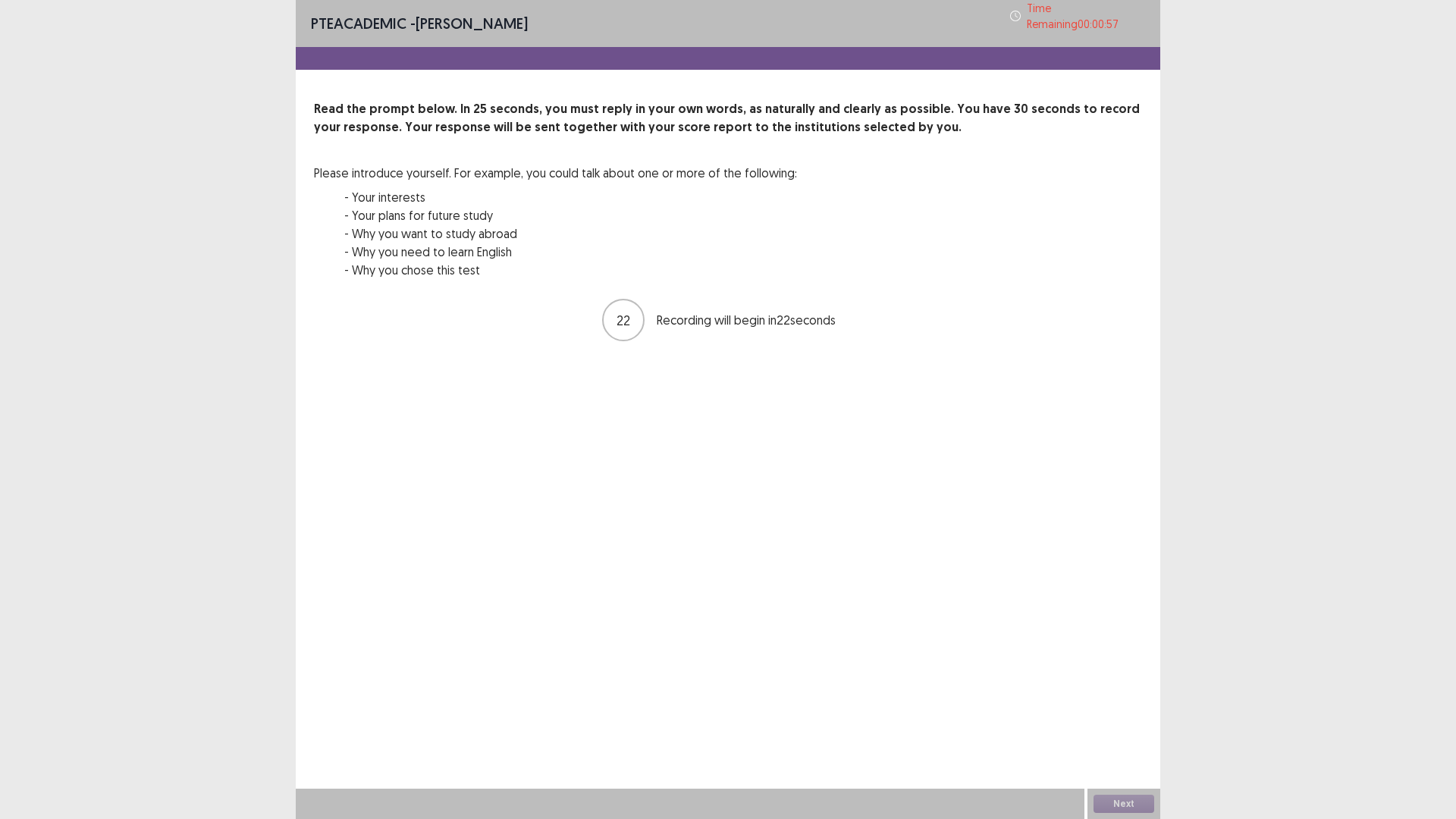
drag, startPoint x: 1276, startPoint y: 818, endPoint x: 1240, endPoint y: 745, distance: 81.4
click at [1275, 715] on div "PTE academic - [PERSON_NAME] Time Remaining 00 : 00 : 57 Read the prompt below.…" at bounding box center [728, 409] width 1456 height 819
drag, startPoint x: 1231, startPoint y: 734, endPoint x: 972, endPoint y: 205, distance: 589.0
click at [972, 205] on div "Read the prompt below. In 25 seconds, you must reply in your own words, as natu…" at bounding box center [728, 199] width 829 height 197
click at [1103, 715] on button "Next" at bounding box center [1124, 804] width 61 height 19
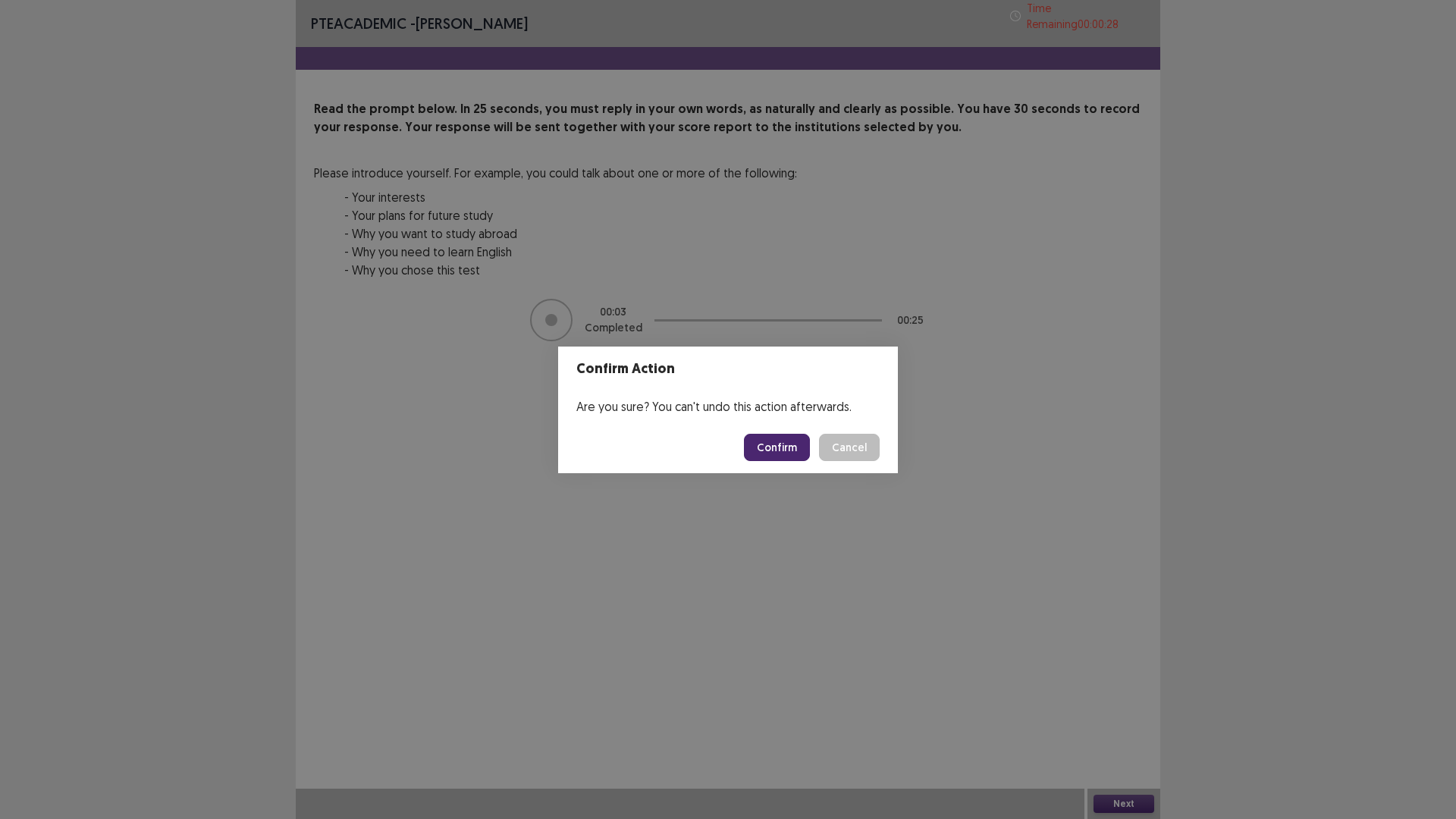
click at [854, 444] on button "Cancel" at bounding box center [850, 447] width 61 height 27
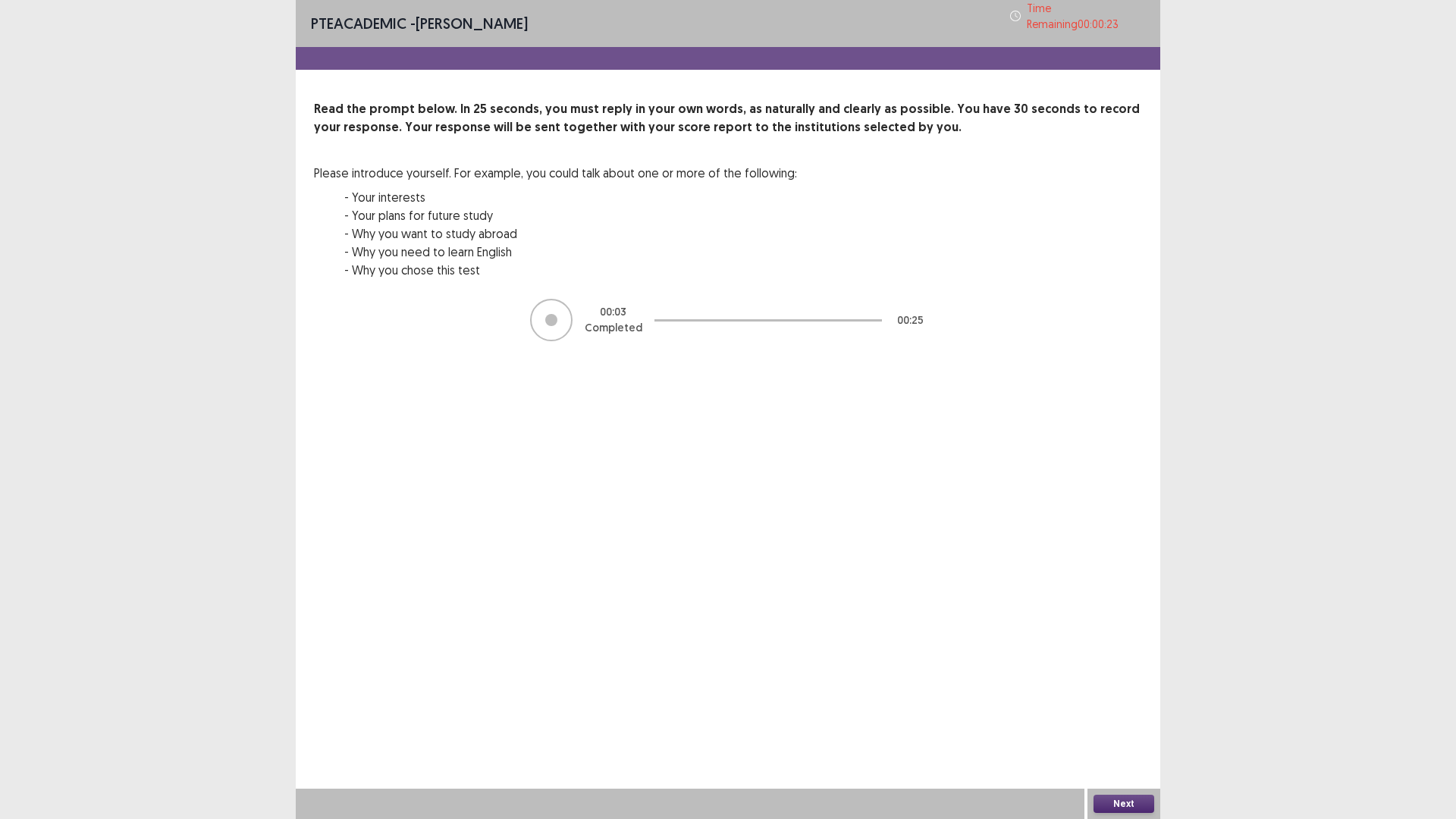
drag, startPoint x: 854, startPoint y: 444, endPoint x: 0, endPoint y: 0, distance: 962.5
click at [0, 0] on div "PTE academic - [PERSON_NAME] Time Remaining 00 : 00 : 23 Read the prompt below.…" at bounding box center [728, 409] width 1456 height 819
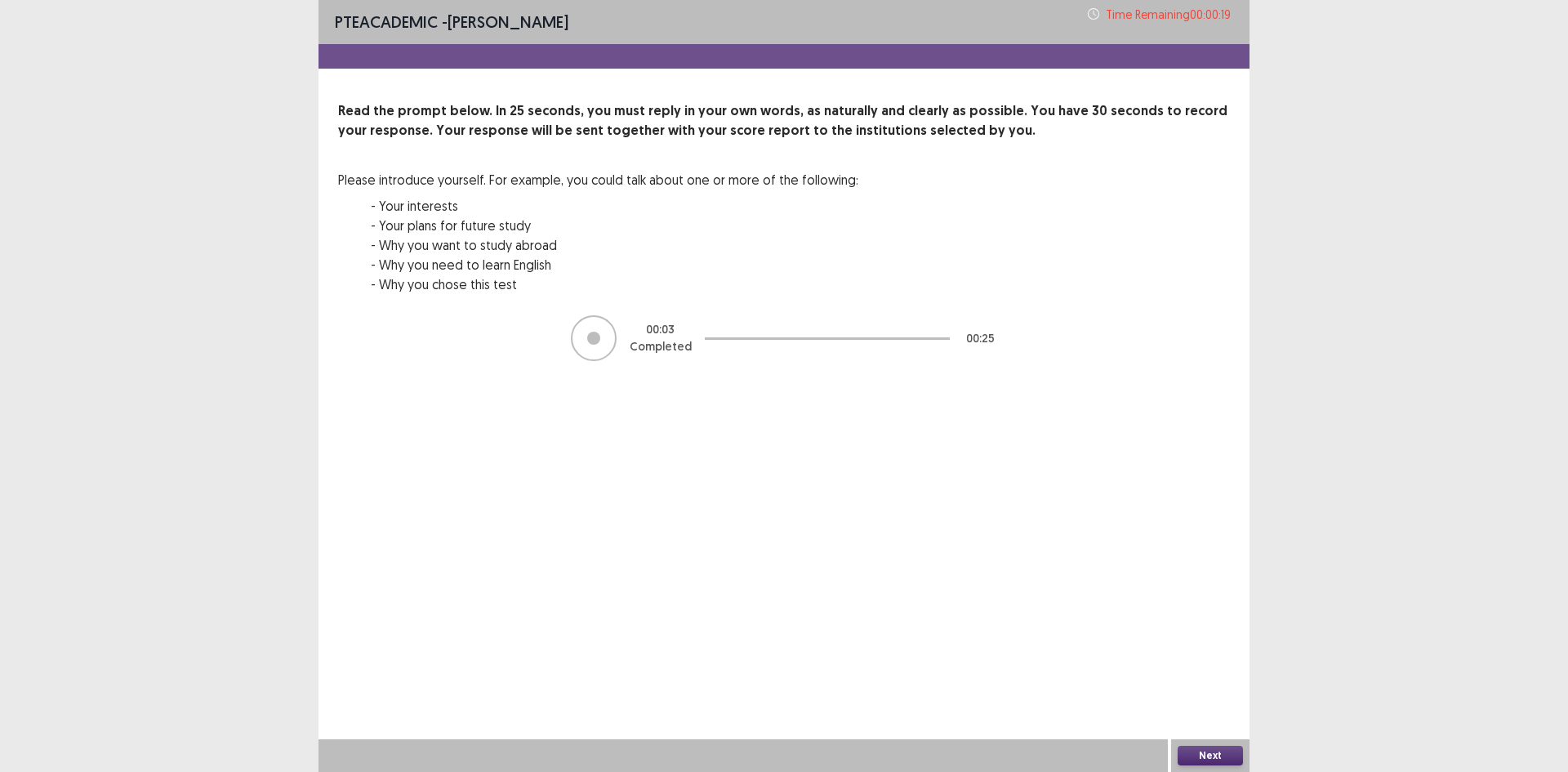
click at [333, 59] on div at bounding box center [784, 56] width 931 height 24
